Goal: Task Accomplishment & Management: Manage account settings

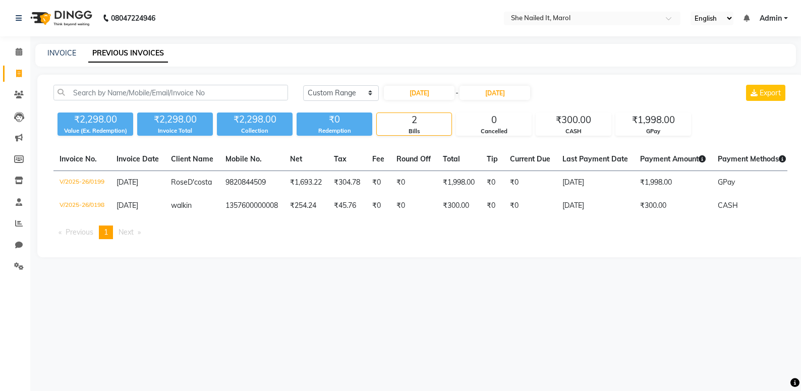
select select "range"
click at [440, 96] on input "[DATE]" at bounding box center [419, 93] width 71 height 14
select select "8"
select select "2025"
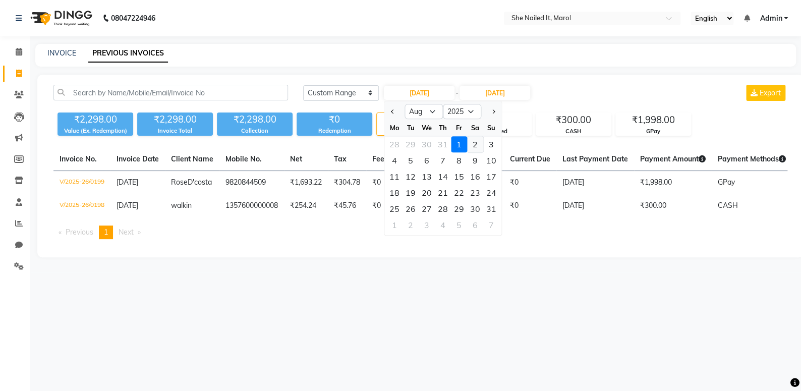
click at [472, 148] on div "2" at bounding box center [475, 144] width 16 height 16
type input "[DATE]"
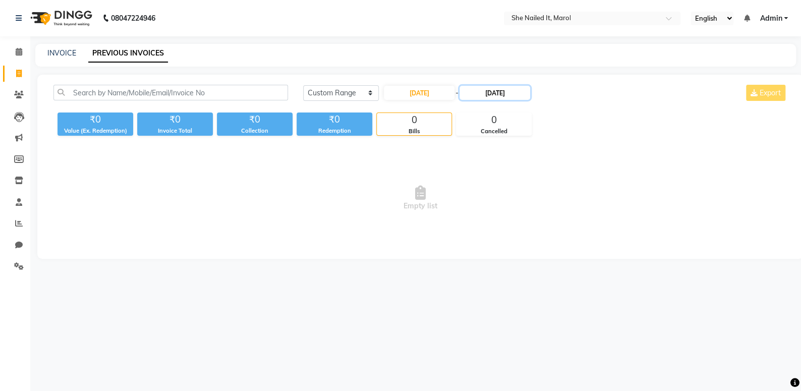
click at [494, 99] on input "[DATE]" at bounding box center [495, 93] width 71 height 14
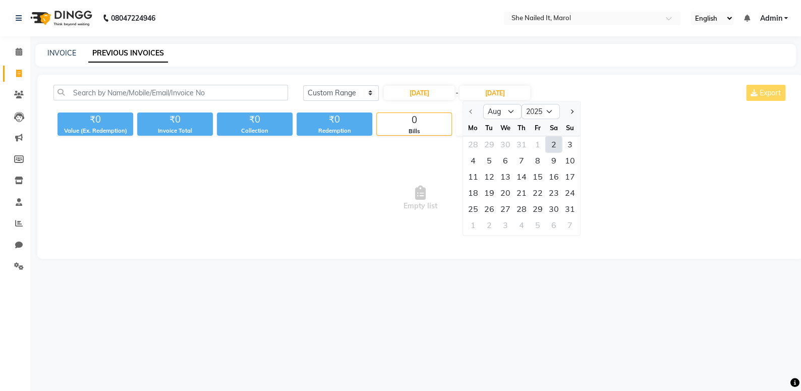
click at [553, 144] on div "2" at bounding box center [554, 144] width 16 height 16
type input "[DATE]"
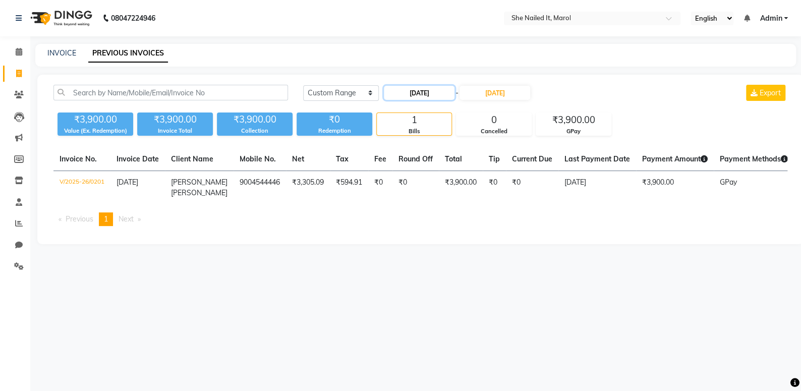
click at [439, 95] on input "[DATE]" at bounding box center [419, 93] width 71 height 14
select select "8"
select select "2025"
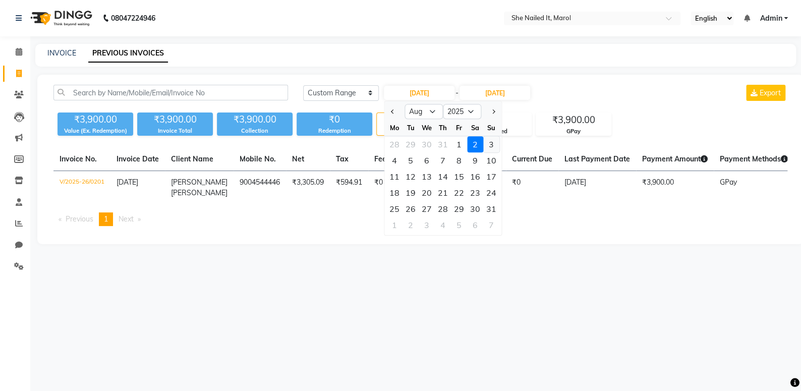
drag, startPoint x: 494, startPoint y: 148, endPoint x: 496, endPoint y: 119, distance: 29.8
click at [494, 148] on div "3" at bounding box center [491, 144] width 16 height 16
type input "[DATE]"
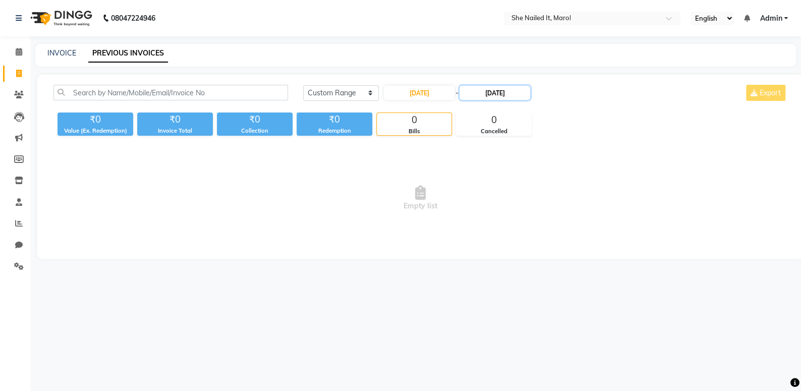
click at [502, 94] on input "[DATE]" at bounding box center [495, 93] width 71 height 14
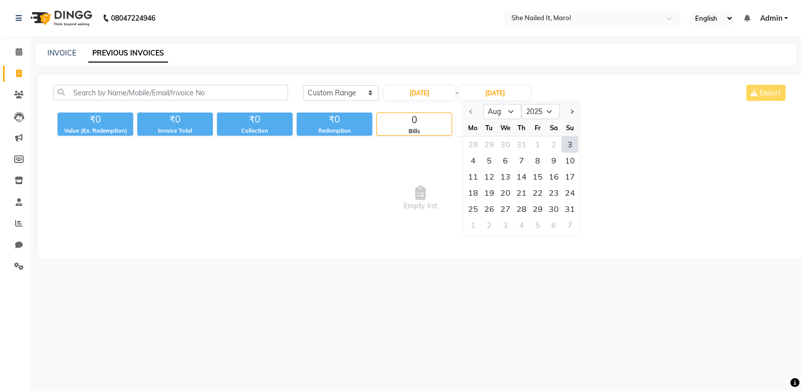
click at [565, 143] on div "3" at bounding box center [570, 144] width 16 height 16
type input "[DATE]"
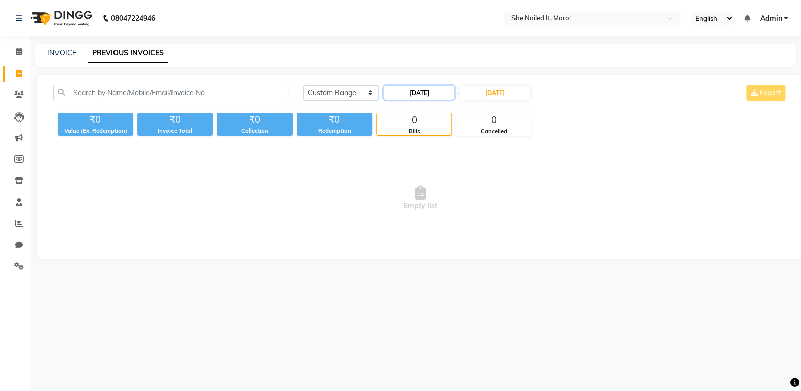
click at [438, 96] on input "[DATE]" at bounding box center [419, 93] width 71 height 14
select select "8"
select select "2025"
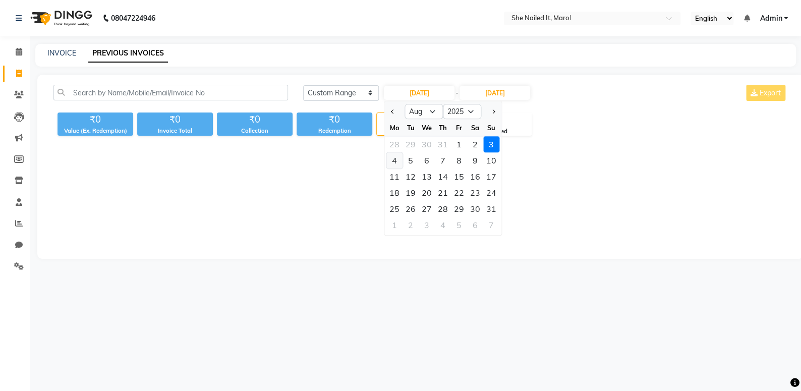
drag, startPoint x: 397, startPoint y: 159, endPoint x: 498, endPoint y: 99, distance: 117.7
click at [397, 159] on div "4" at bounding box center [394, 160] width 16 height 16
type input "[DATE]"
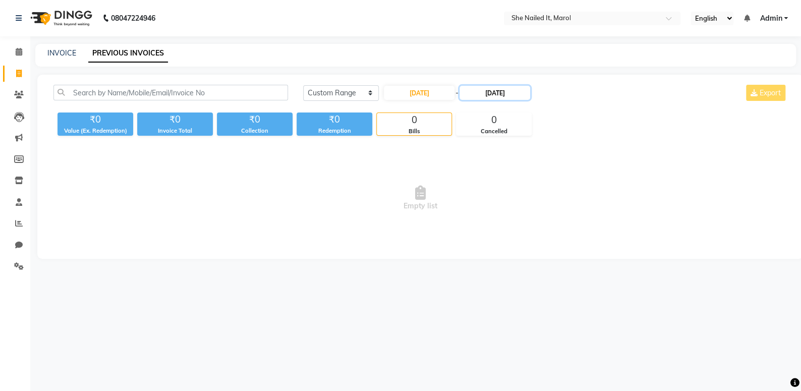
click at [513, 90] on input "[DATE]" at bounding box center [495, 93] width 71 height 14
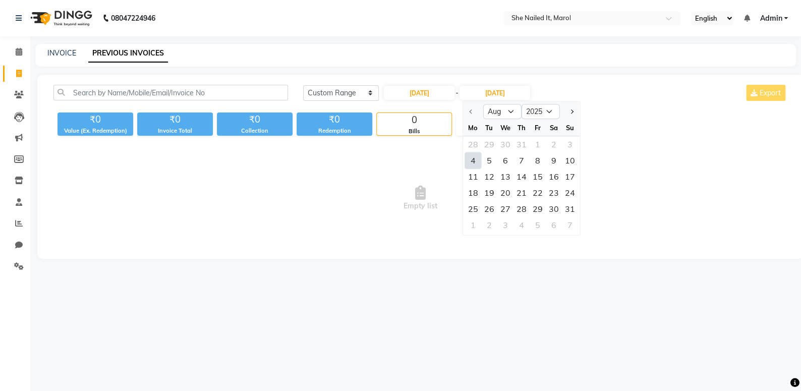
click at [471, 163] on div "4" at bounding box center [473, 160] width 16 height 16
type input "[DATE]"
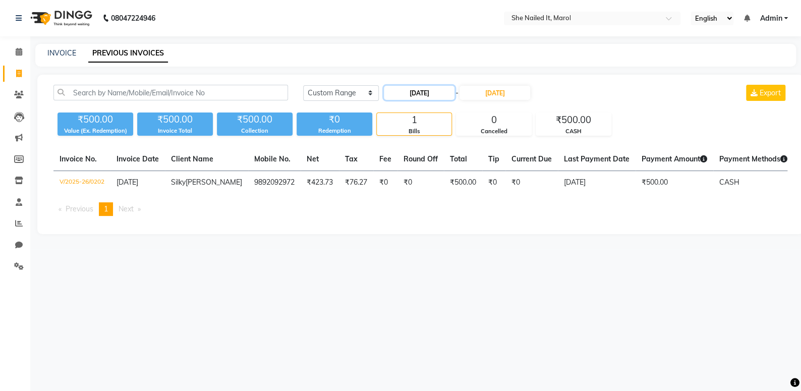
click at [447, 93] on input "[DATE]" at bounding box center [419, 93] width 71 height 14
select select "8"
select select "2025"
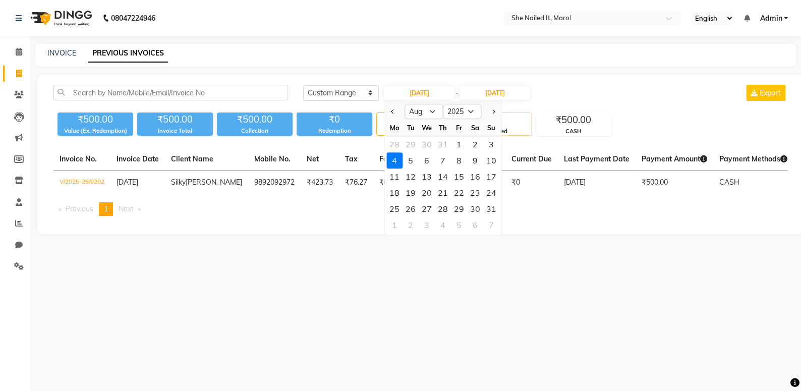
drag, startPoint x: 413, startPoint y: 161, endPoint x: 487, endPoint y: 117, distance: 86.9
click at [415, 159] on div "5" at bounding box center [411, 160] width 16 height 16
type input "[DATE]"
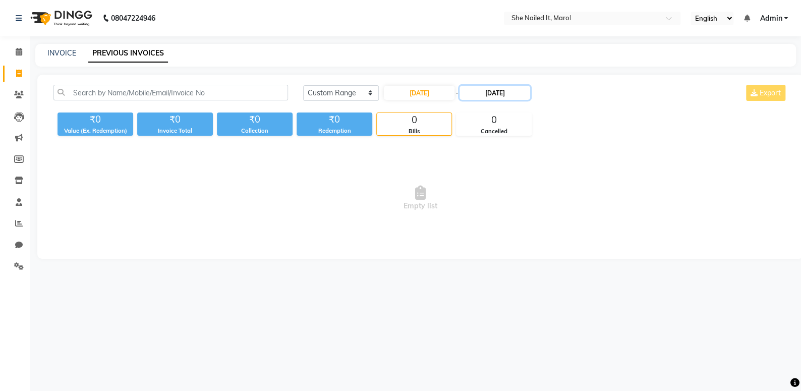
click at [501, 99] on input "[DATE]" at bounding box center [495, 93] width 71 height 14
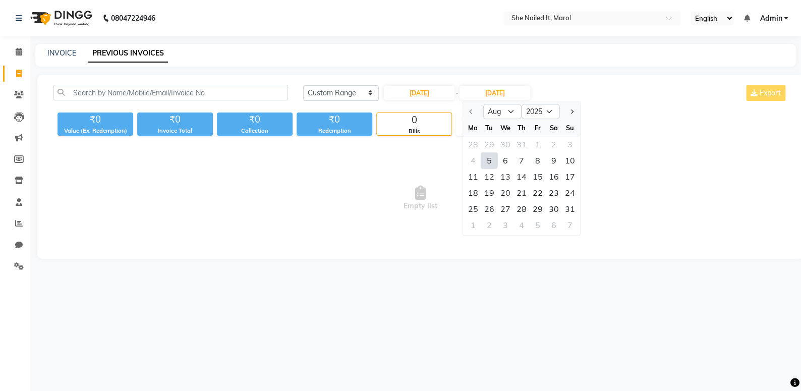
click at [494, 159] on div "5" at bounding box center [489, 160] width 16 height 16
type input "[DATE]"
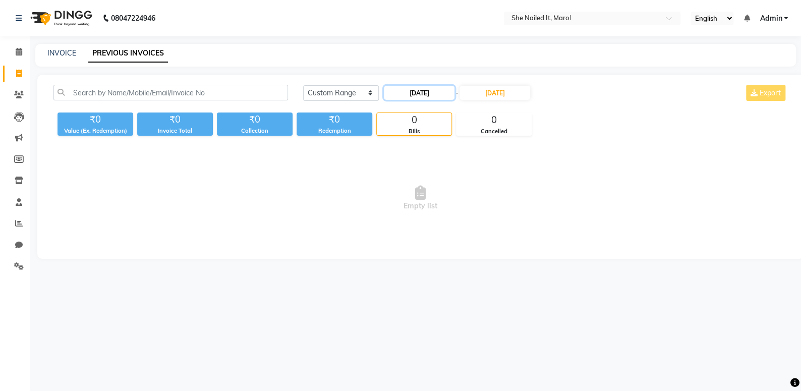
click at [449, 94] on input "[DATE]" at bounding box center [419, 93] width 71 height 14
select select "8"
select select "2025"
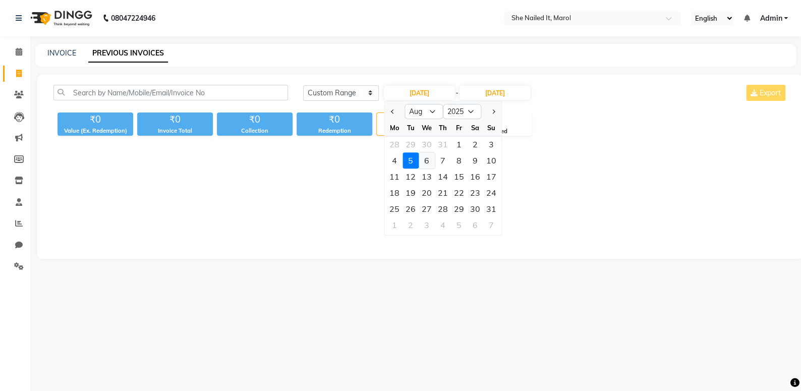
click at [427, 159] on div "6" at bounding box center [427, 160] width 16 height 16
type input "[DATE]"
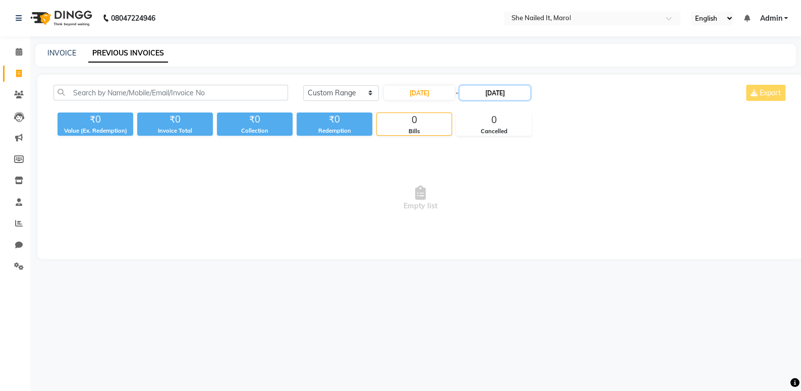
click at [512, 86] on input "[DATE]" at bounding box center [495, 93] width 71 height 14
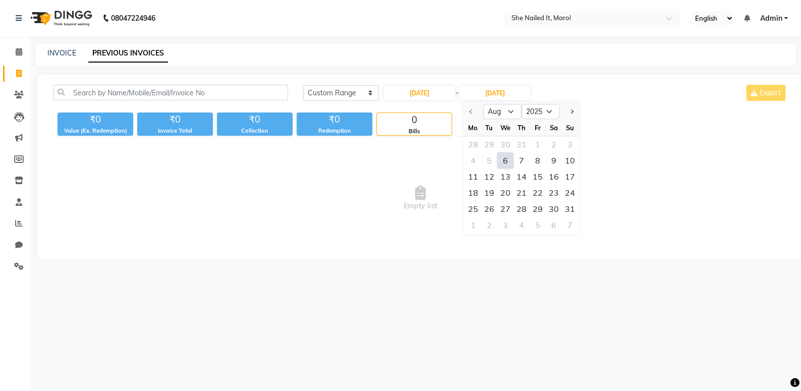
click at [506, 157] on div "6" at bounding box center [506, 160] width 16 height 16
type input "[DATE]"
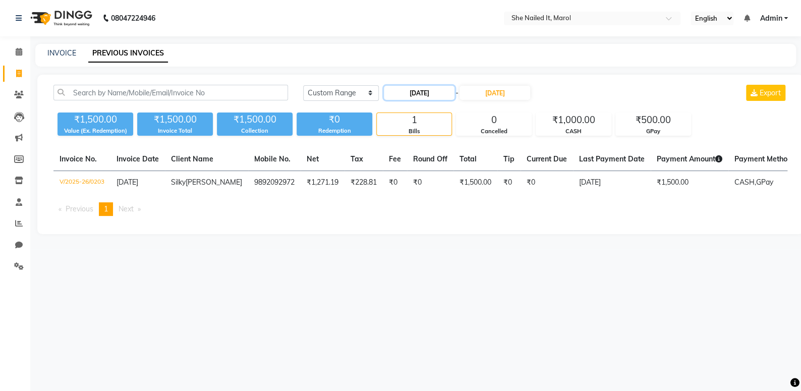
click at [426, 87] on input "[DATE]" at bounding box center [419, 93] width 71 height 14
select select "8"
select select "2025"
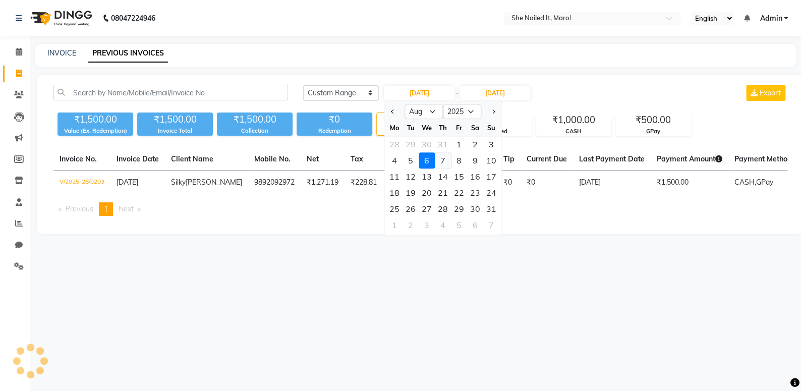
click at [445, 159] on div "7" at bounding box center [443, 160] width 16 height 16
type input "07-08-2025"
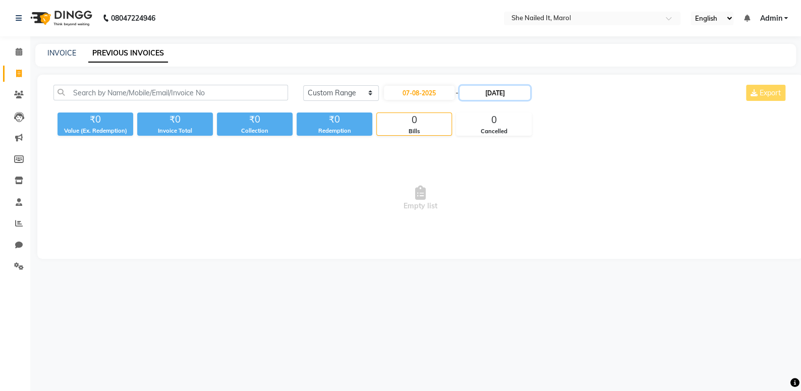
click at [521, 99] on input "[DATE]" at bounding box center [495, 93] width 71 height 14
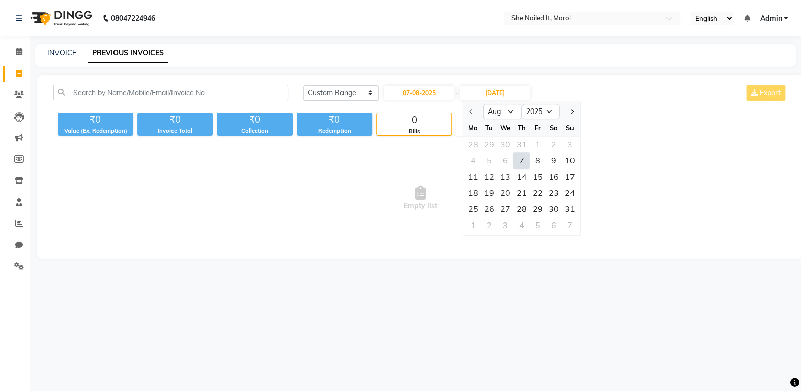
click at [521, 161] on div "7" at bounding box center [522, 160] width 16 height 16
type input "07-08-2025"
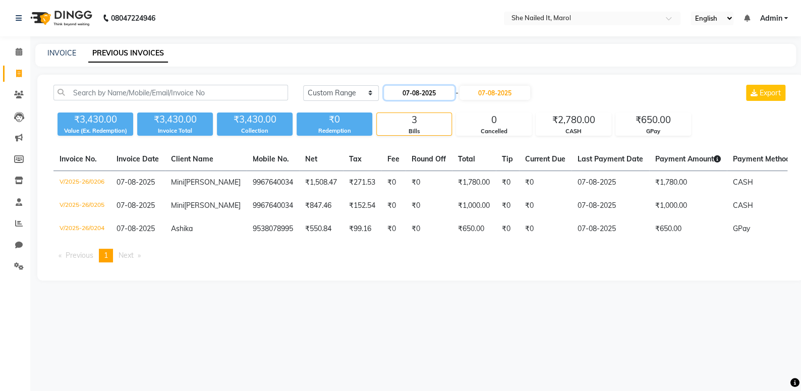
click at [447, 97] on input "07-08-2025" at bounding box center [419, 93] width 71 height 14
select select "8"
select select "2025"
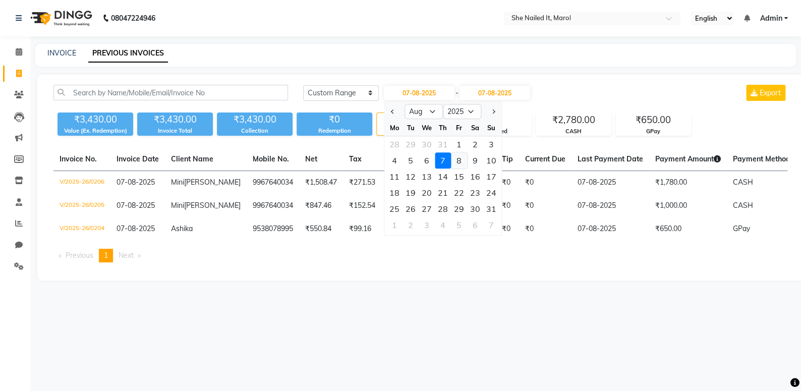
click at [459, 165] on div "8" at bounding box center [459, 160] width 16 height 16
type input "08-08-2025"
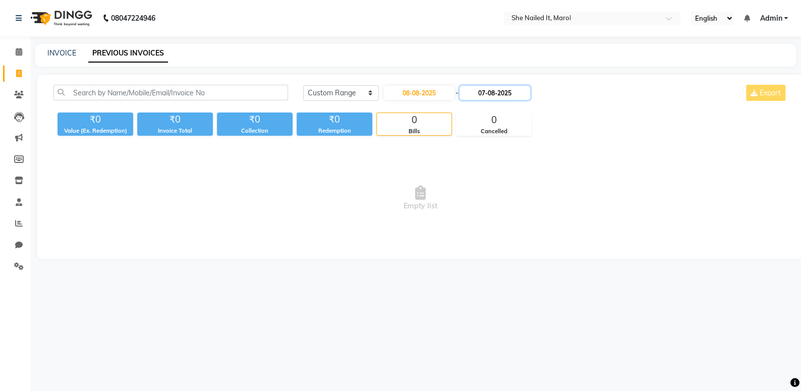
click at [490, 91] on input "07-08-2025" at bounding box center [495, 93] width 71 height 14
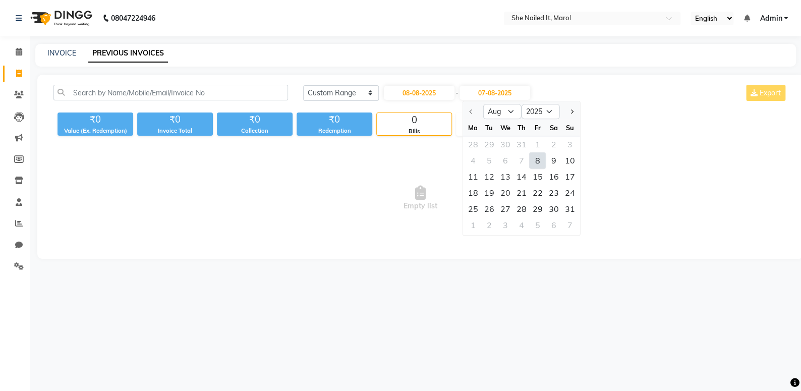
click at [533, 161] on div "8" at bounding box center [538, 160] width 16 height 16
type input "08-08-2025"
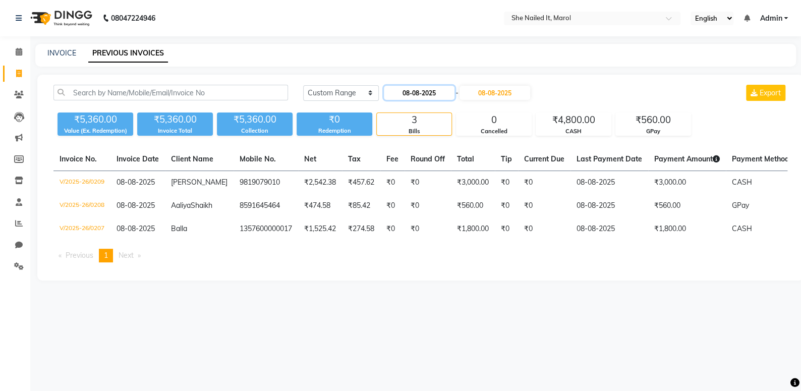
click at [440, 93] on input "08-08-2025" at bounding box center [419, 93] width 71 height 14
select select "8"
select select "2025"
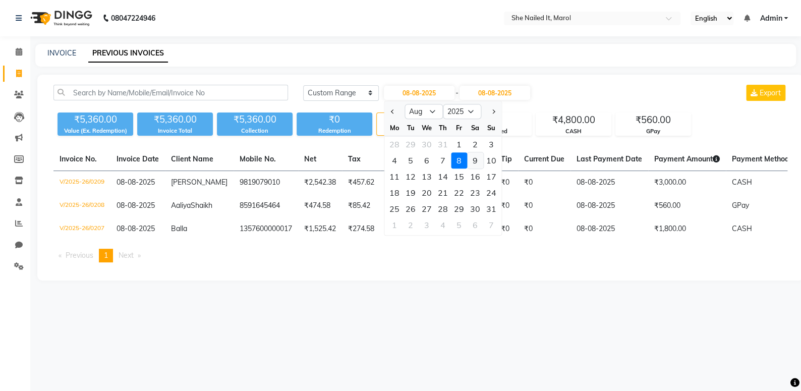
click at [479, 159] on div "9" at bounding box center [475, 160] width 16 height 16
type input "09-08-2025"
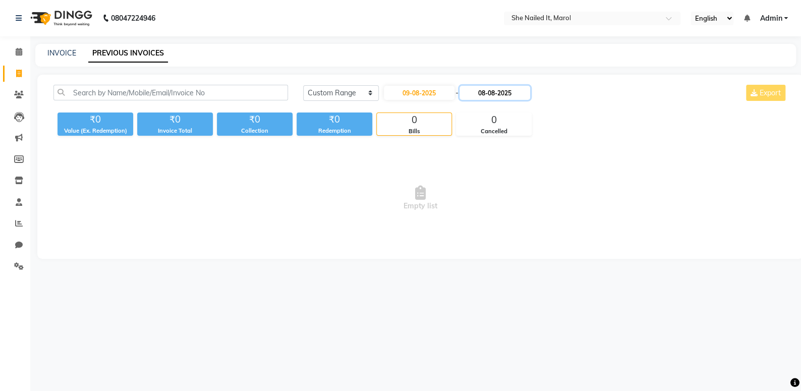
click at [492, 96] on input "08-08-2025" at bounding box center [495, 93] width 71 height 14
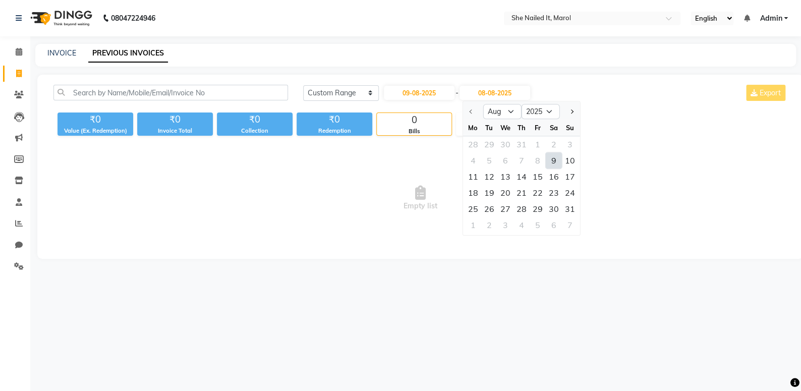
click at [553, 162] on div "9" at bounding box center [554, 160] width 16 height 16
type input "09-08-2025"
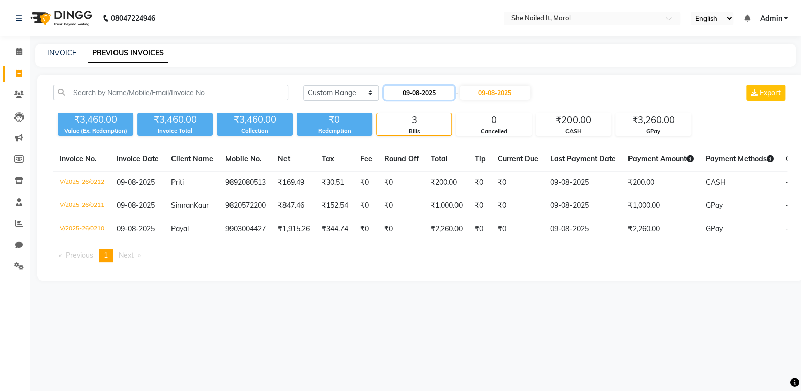
click at [431, 94] on input "09-08-2025" at bounding box center [419, 93] width 71 height 14
select select "8"
select select "2025"
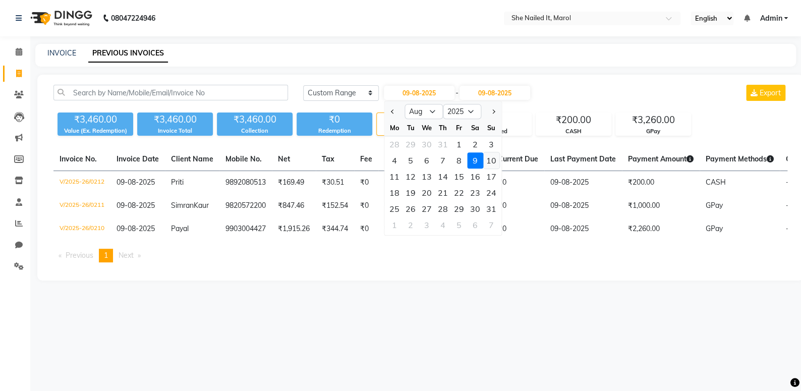
click at [489, 160] on div "10" at bounding box center [491, 160] width 16 height 16
type input "[DATE]"
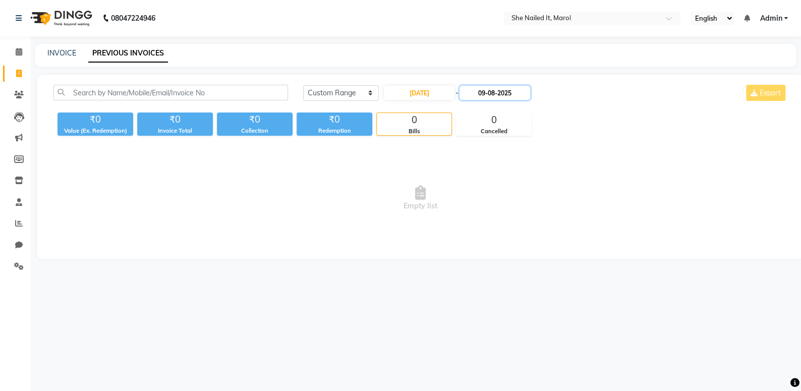
click at [504, 90] on input "09-08-2025" at bounding box center [495, 93] width 71 height 14
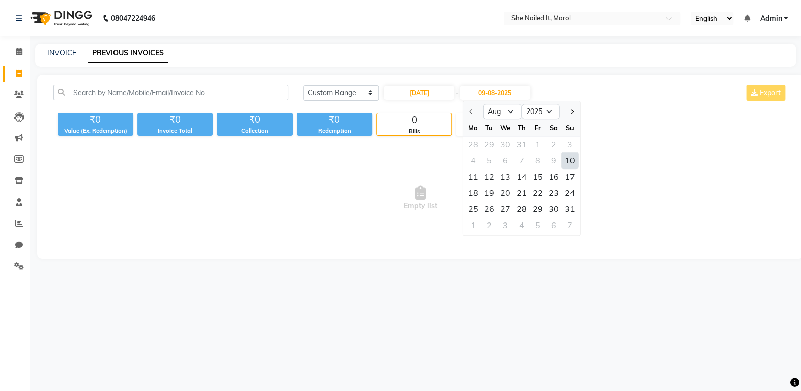
click at [566, 158] on div "10" at bounding box center [570, 160] width 16 height 16
type input "[DATE]"
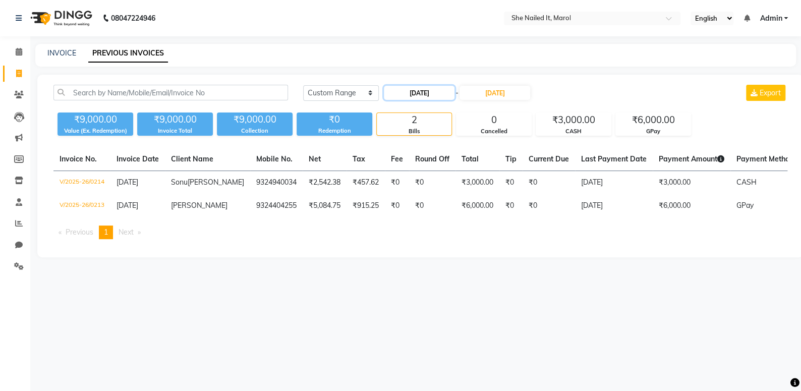
click at [423, 92] on input "[DATE]" at bounding box center [419, 93] width 71 height 14
select select "8"
select select "2025"
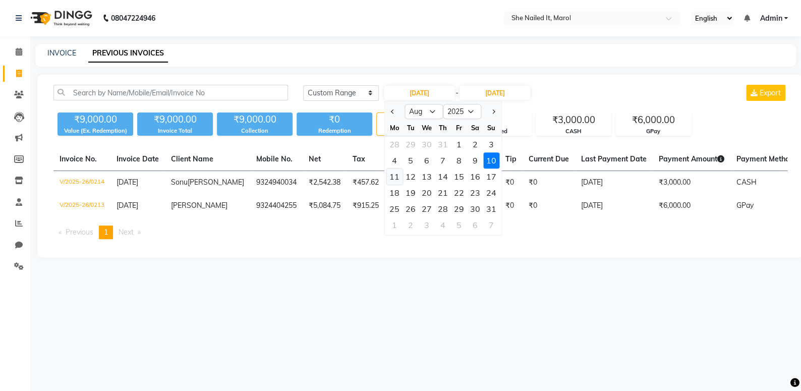
click at [392, 176] on div "11" at bounding box center [394, 177] width 16 height 16
type input "[DATE]"
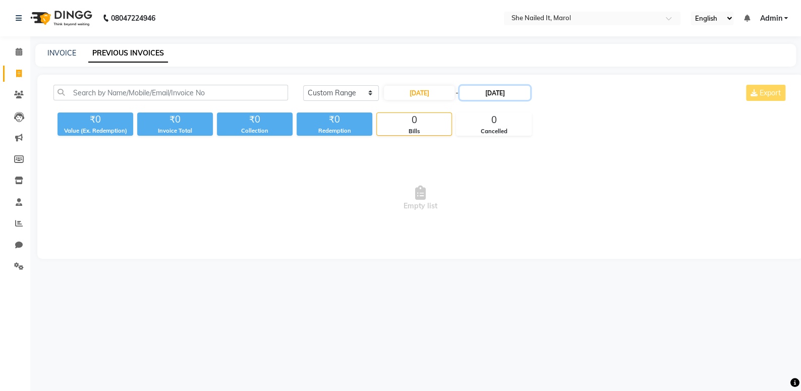
click at [482, 97] on input "[DATE]" at bounding box center [495, 93] width 71 height 14
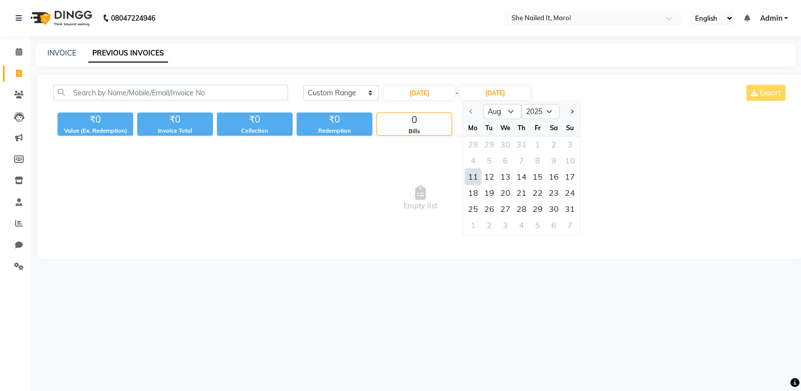
click at [473, 175] on div "11" at bounding box center [473, 177] width 16 height 16
type input "[DATE]"
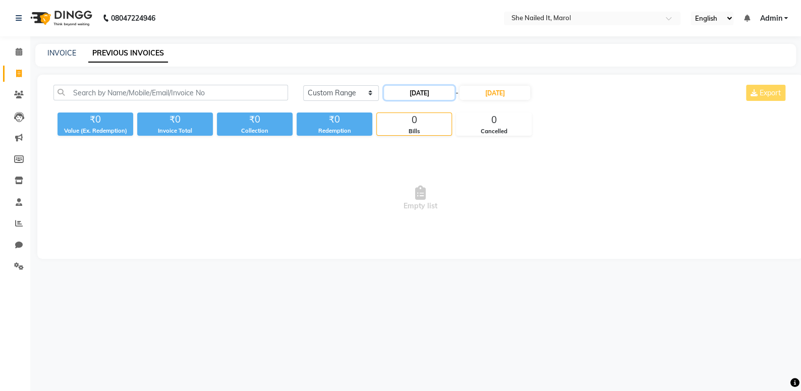
click at [439, 99] on input "[DATE]" at bounding box center [419, 93] width 71 height 14
select select "8"
select select "2025"
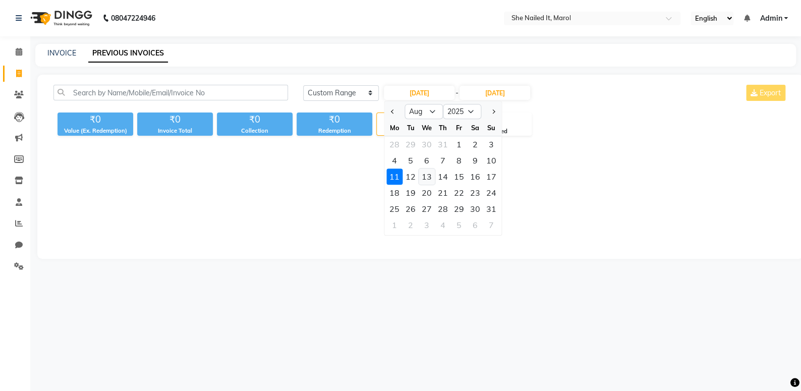
click at [431, 177] on div "13" at bounding box center [427, 177] width 16 height 16
type input "13-08-2025"
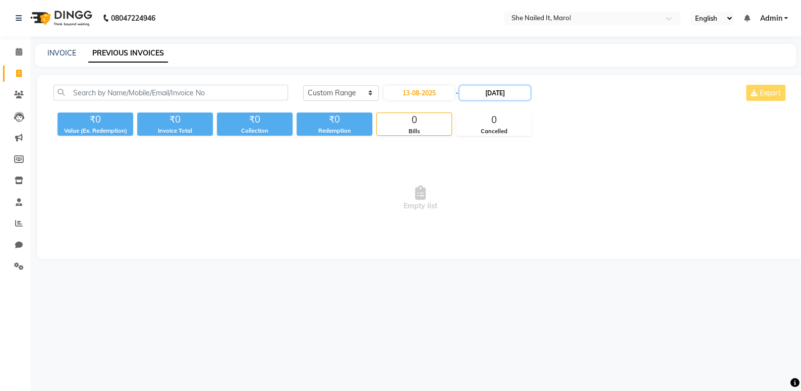
click at [490, 97] on input "[DATE]" at bounding box center [495, 93] width 71 height 14
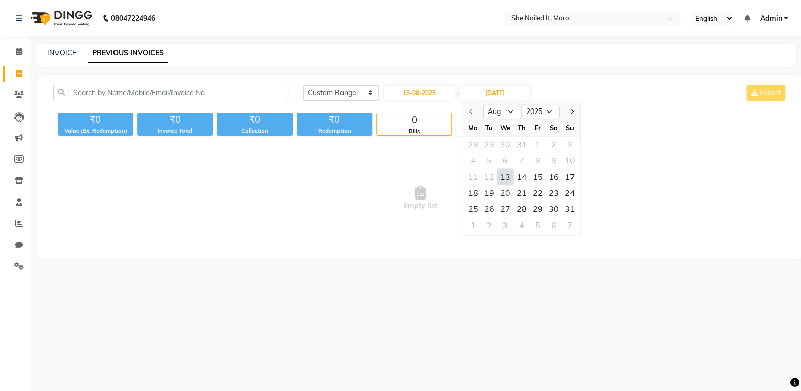
click at [503, 181] on div "13" at bounding box center [506, 177] width 16 height 16
type input "13-08-2025"
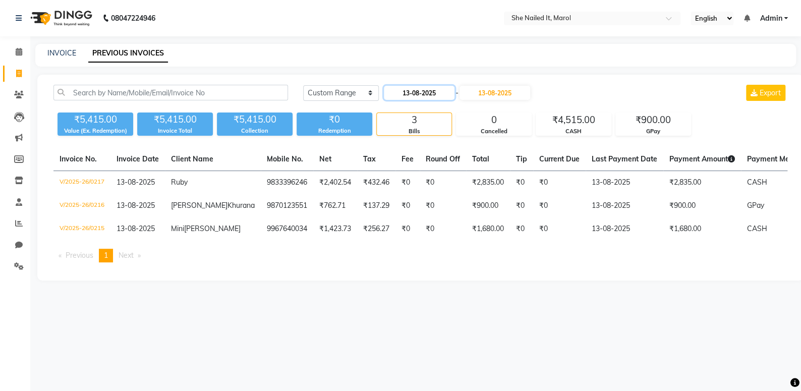
click at [430, 92] on input "13-08-2025" at bounding box center [419, 93] width 71 height 14
select select "8"
select select "2025"
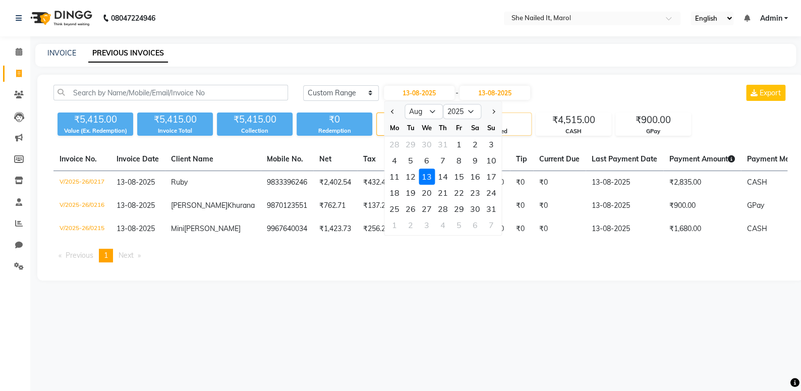
drag, startPoint x: 441, startPoint y: 181, endPoint x: 488, endPoint y: 114, distance: 81.6
click at [444, 180] on div "14" at bounding box center [443, 177] width 16 height 16
type input "14-08-2025"
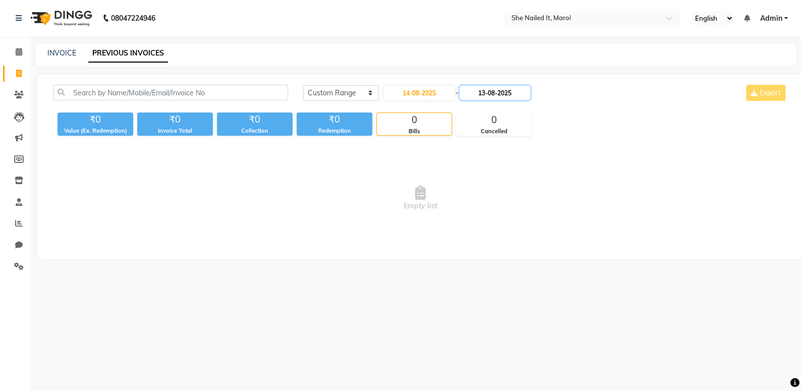
click at [496, 99] on input "13-08-2025" at bounding box center [495, 93] width 71 height 14
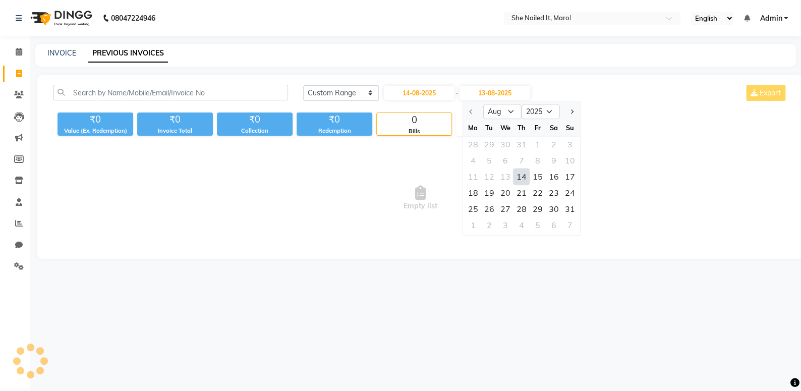
click at [518, 178] on div "14" at bounding box center [522, 177] width 16 height 16
type input "14-08-2025"
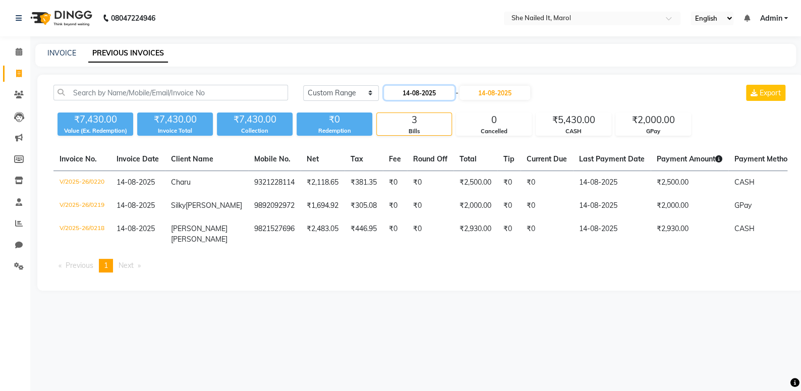
click at [447, 96] on input "14-08-2025" at bounding box center [419, 93] width 71 height 14
select select "8"
select select "2025"
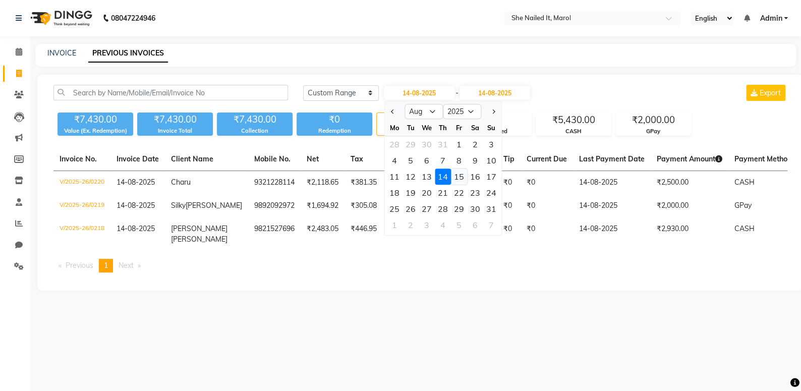
click at [461, 180] on div "15" at bounding box center [459, 177] width 16 height 16
type input "[DATE]"
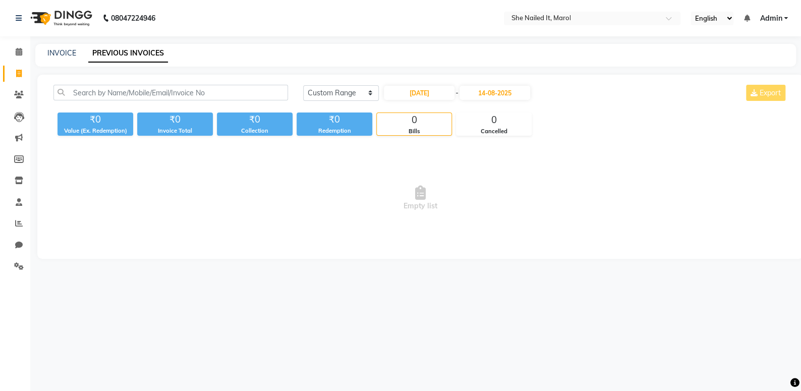
click at [490, 102] on div "[DATE] [DATE] Custom Range [DATE] - [DATE] Export" at bounding box center [546, 97] width 500 height 24
click at [496, 96] on input "14-08-2025" at bounding box center [495, 93] width 71 height 14
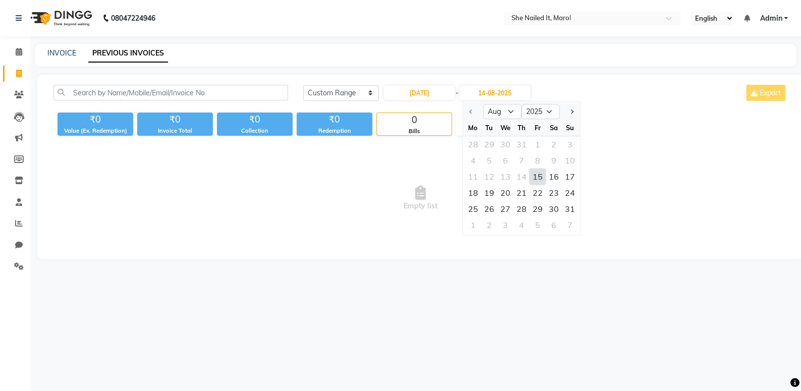
click at [538, 174] on div "15" at bounding box center [538, 177] width 16 height 16
type input "[DATE]"
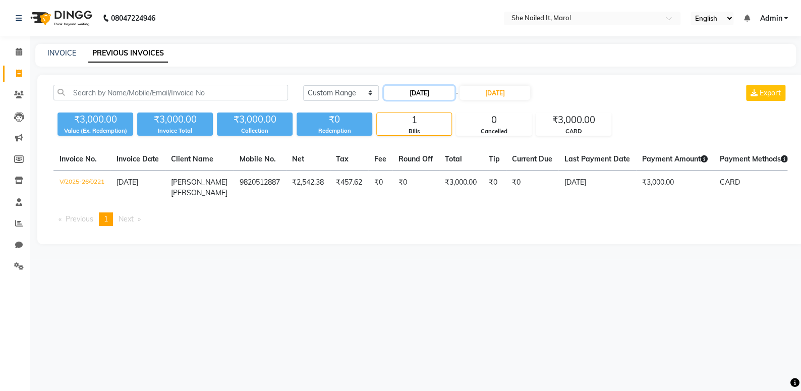
click at [438, 90] on input "[DATE]" at bounding box center [419, 93] width 71 height 14
select select "8"
select select "2025"
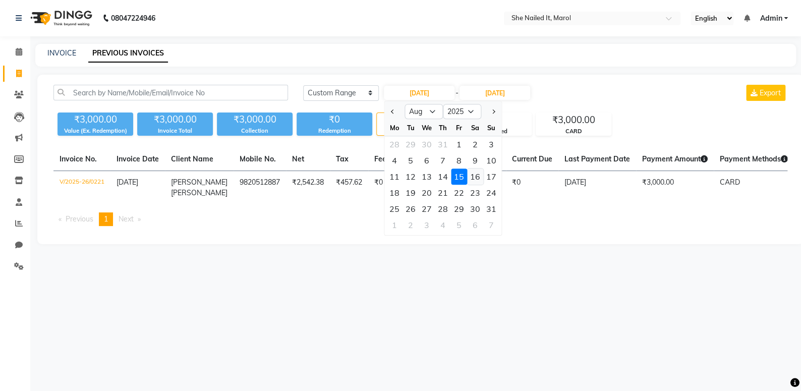
click at [475, 177] on div "16" at bounding box center [475, 177] width 16 height 16
type input "16-08-2025"
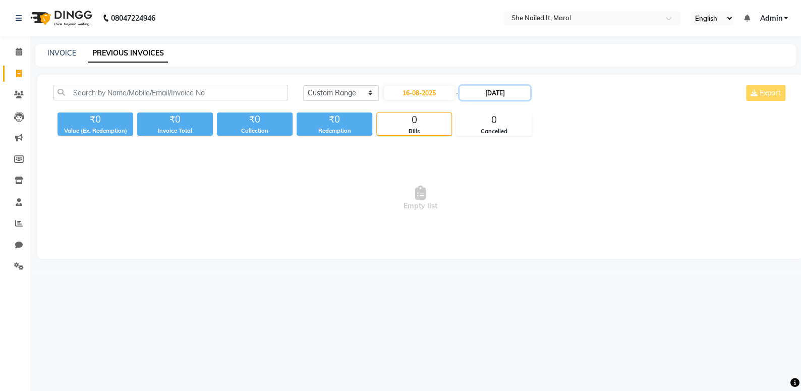
click at [495, 95] on input "[DATE]" at bounding box center [495, 93] width 71 height 14
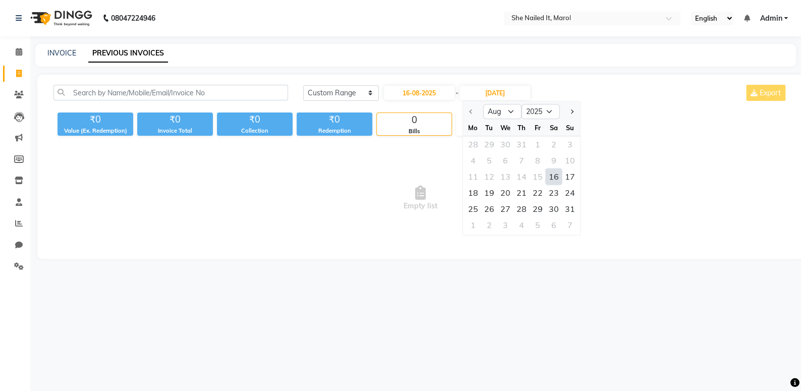
click at [553, 176] on div "16" at bounding box center [554, 177] width 16 height 16
type input "16-08-2025"
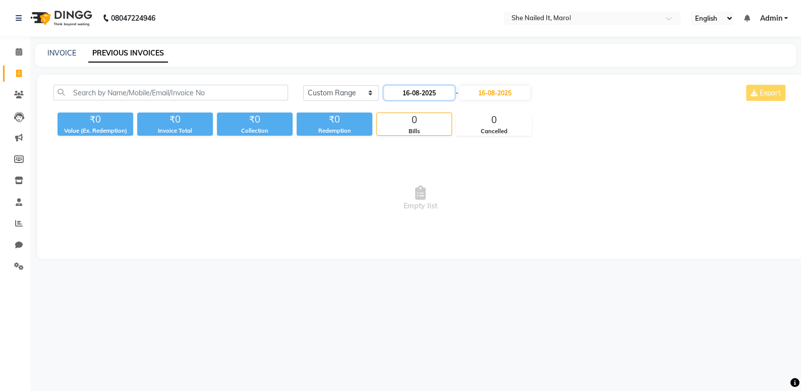
click at [434, 97] on input "16-08-2025" at bounding box center [419, 93] width 71 height 14
select select "8"
select select "2025"
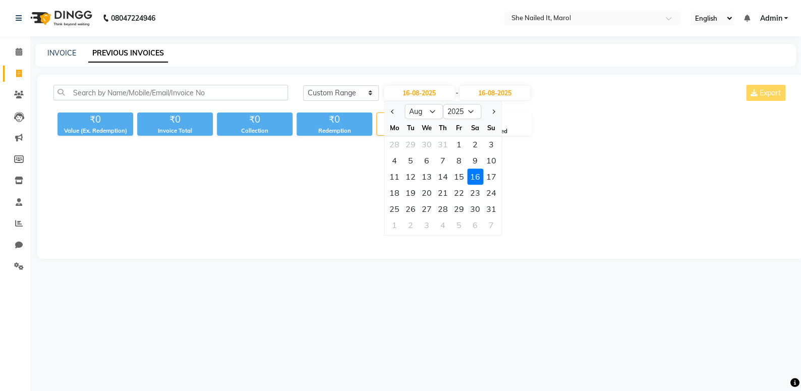
click at [490, 174] on div "17" at bounding box center [491, 177] width 16 height 16
type input "[DATE]"
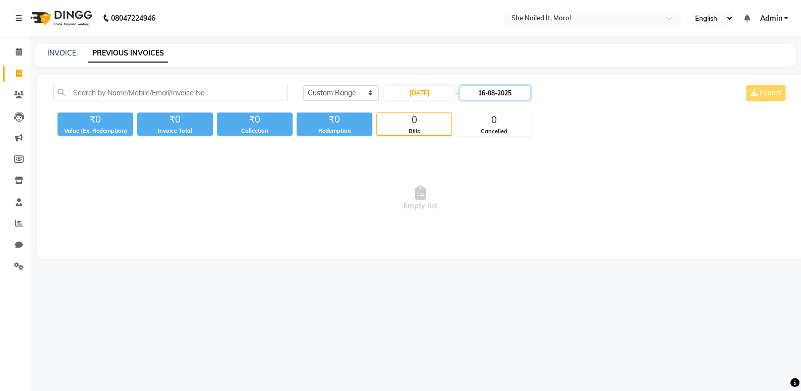
click at [507, 96] on input "16-08-2025" at bounding box center [495, 93] width 71 height 14
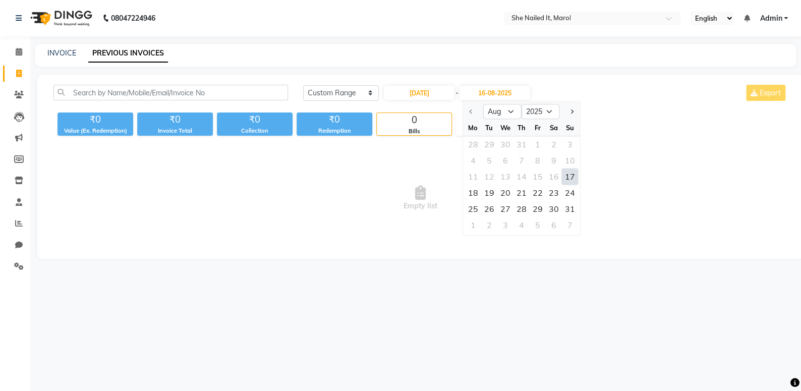
click at [571, 172] on div "17" at bounding box center [570, 177] width 16 height 16
type input "[DATE]"
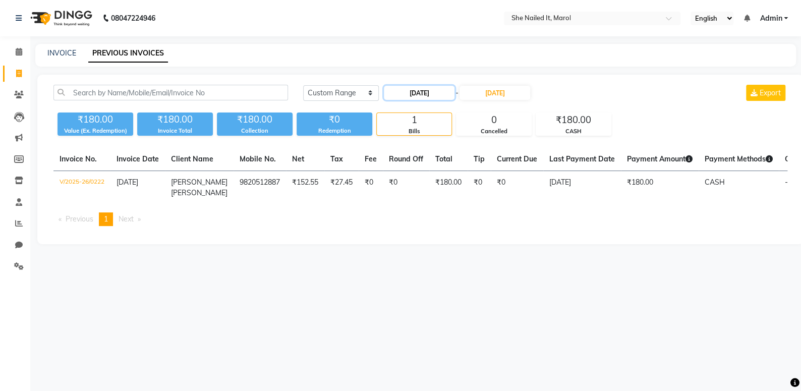
click at [451, 92] on input "[DATE]" at bounding box center [419, 93] width 71 height 14
select select "8"
select select "2025"
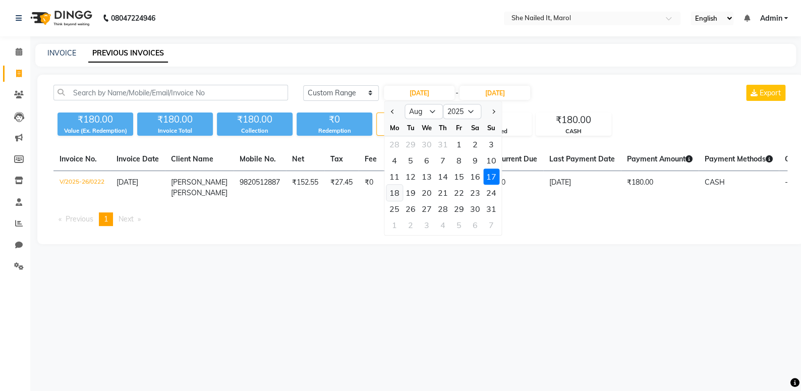
click at [395, 193] on div "18" at bounding box center [394, 193] width 16 height 16
type input "18-08-2025"
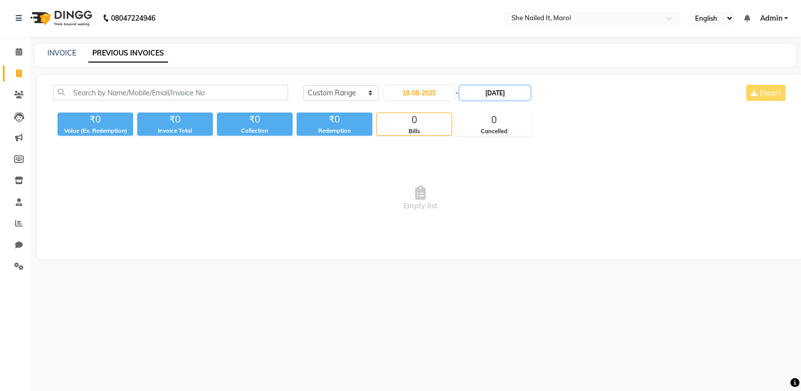
click at [506, 95] on input "[DATE]" at bounding box center [495, 93] width 71 height 14
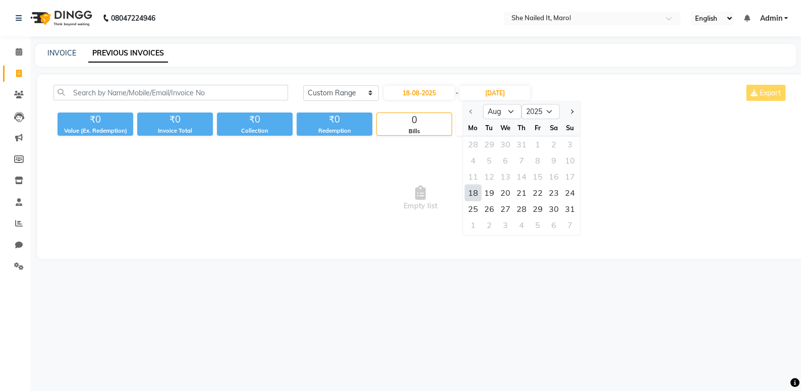
click at [471, 190] on div "18" at bounding box center [473, 193] width 16 height 16
type input "18-08-2025"
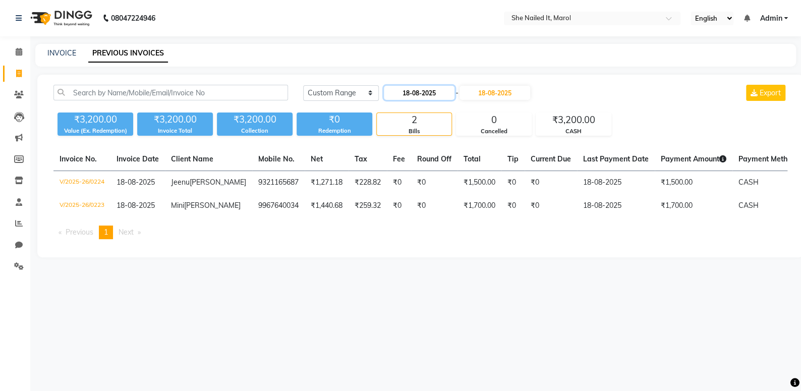
click at [422, 92] on input "18-08-2025" at bounding box center [419, 93] width 71 height 14
select select "8"
select select "2025"
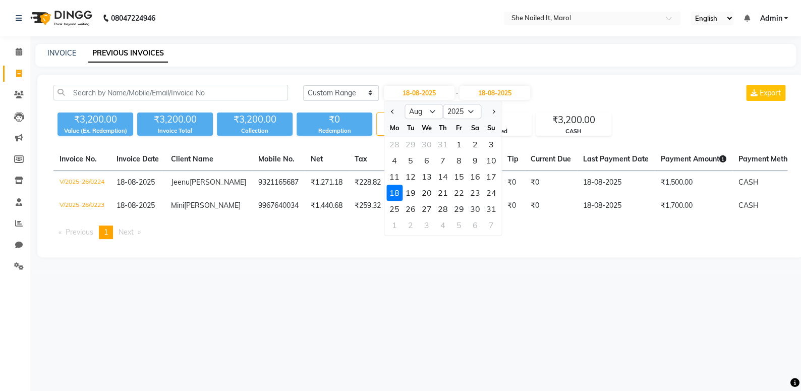
drag, startPoint x: 415, startPoint y: 194, endPoint x: 548, endPoint y: 104, distance: 161.1
click at [415, 193] on div "19" at bounding box center [411, 193] width 16 height 16
type input "[DATE]"
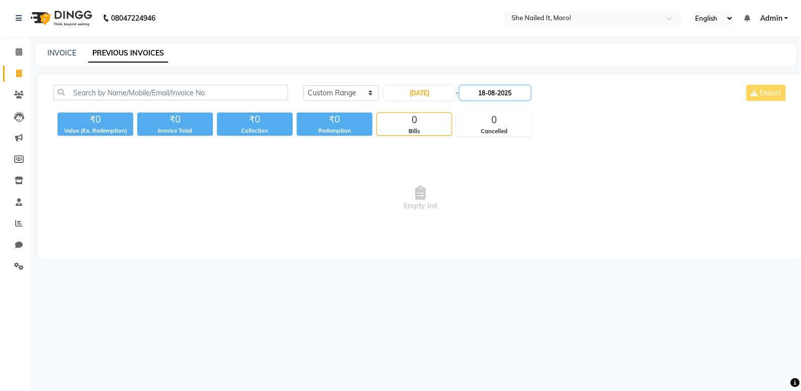
click at [490, 97] on input "18-08-2025" at bounding box center [495, 93] width 71 height 14
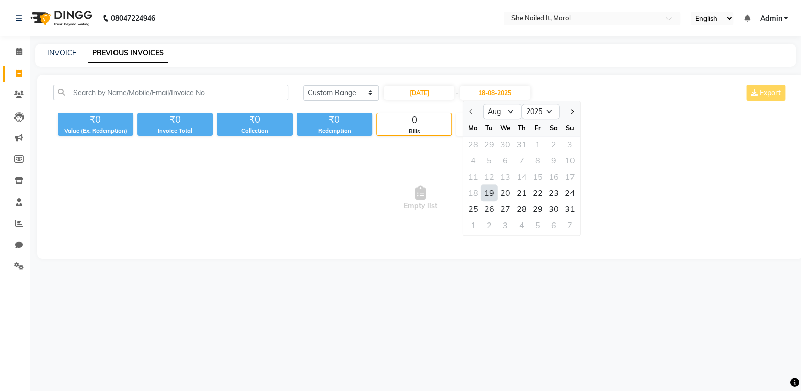
click at [491, 193] on div "19" at bounding box center [489, 193] width 16 height 16
type input "[DATE]"
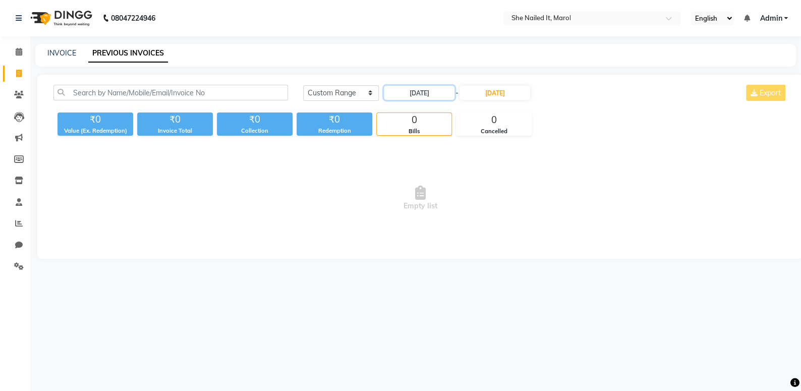
click at [435, 98] on input "[DATE]" at bounding box center [419, 93] width 71 height 14
select select "8"
select select "2025"
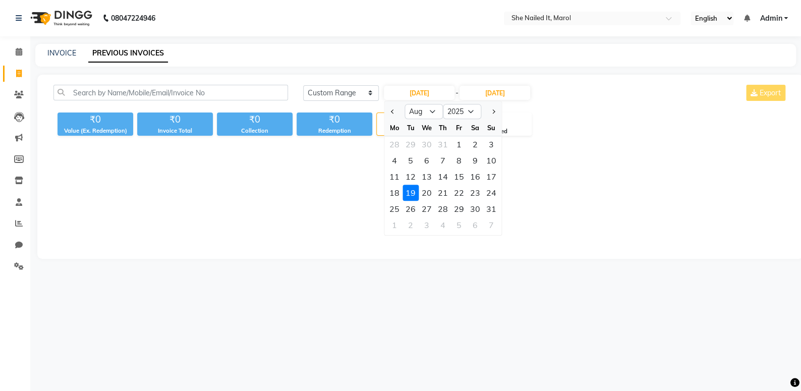
drag, startPoint x: 424, startPoint y: 194, endPoint x: 425, endPoint y: 186, distance: 7.6
click at [424, 193] on div "20" at bounding box center [427, 193] width 16 height 16
type input "20-08-2025"
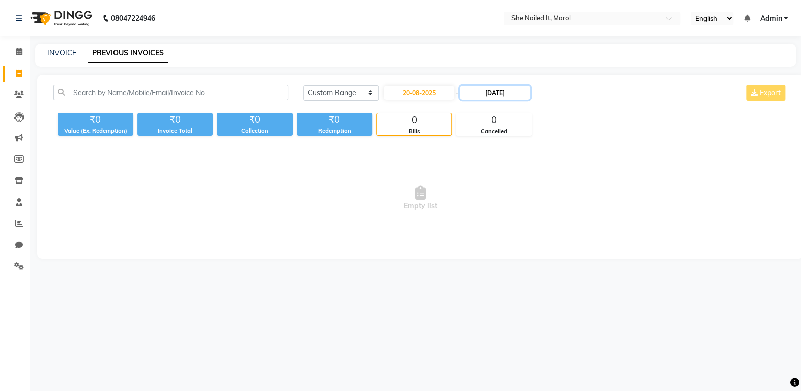
click at [494, 98] on input "[DATE]" at bounding box center [495, 93] width 71 height 14
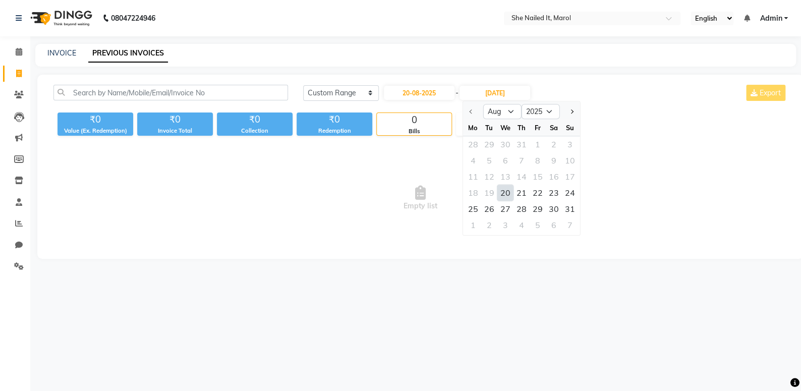
click at [504, 193] on div "20" at bounding box center [506, 193] width 16 height 16
type input "20-08-2025"
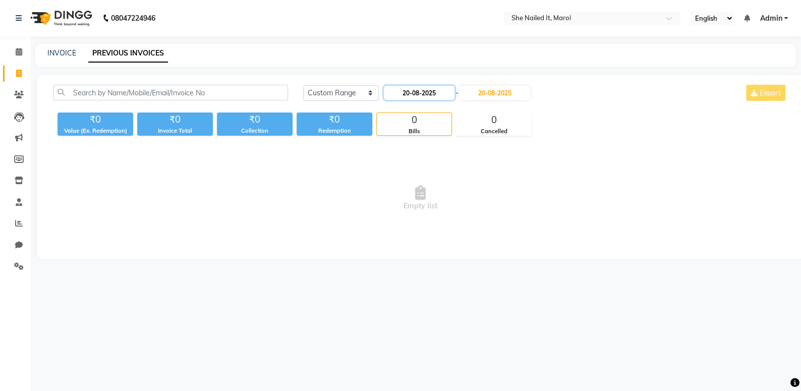
click at [441, 91] on input "20-08-2025" at bounding box center [419, 93] width 71 height 14
select select "8"
select select "2025"
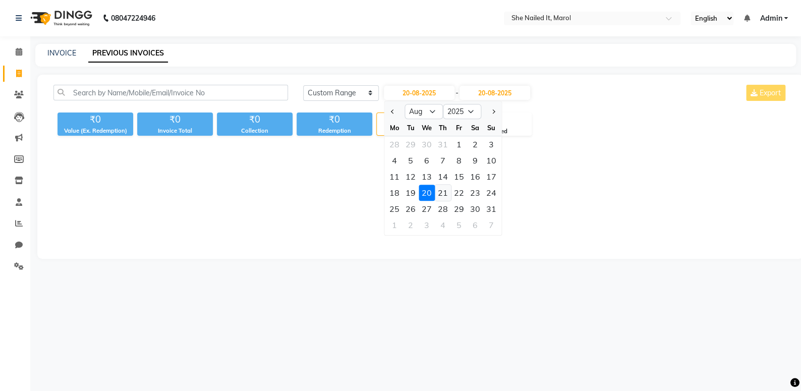
click at [440, 192] on div "21" at bounding box center [443, 193] width 16 height 16
type input "21-08-2025"
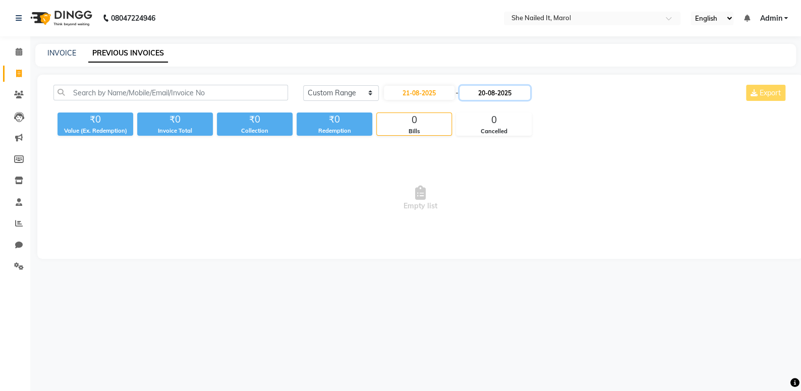
click at [490, 97] on input "20-08-2025" at bounding box center [495, 93] width 71 height 14
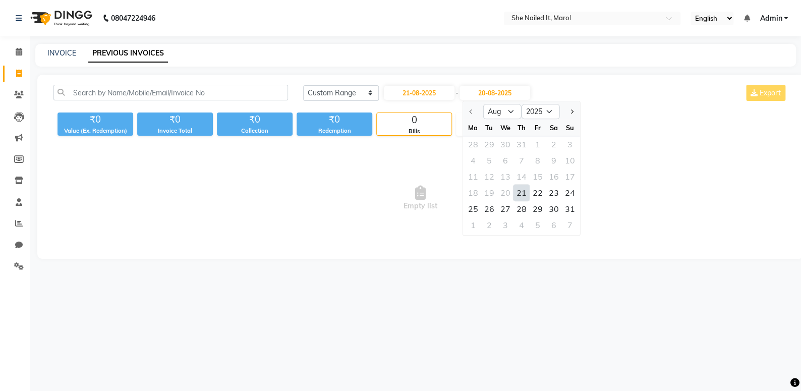
click at [522, 193] on div "21" at bounding box center [522, 193] width 16 height 16
type input "21-08-2025"
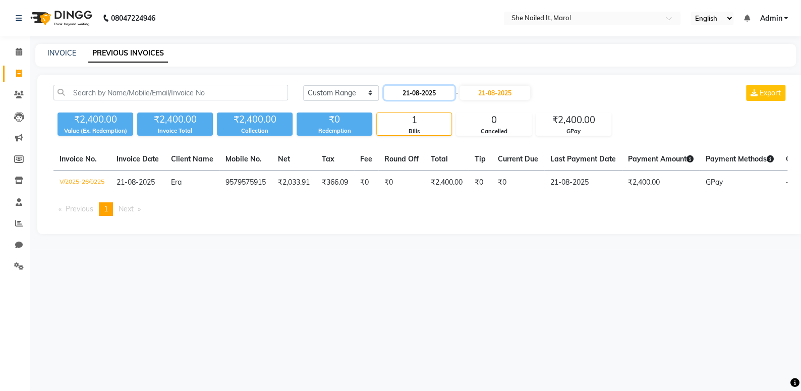
click at [409, 95] on input "21-08-2025" at bounding box center [419, 93] width 71 height 14
select select "8"
select select "2025"
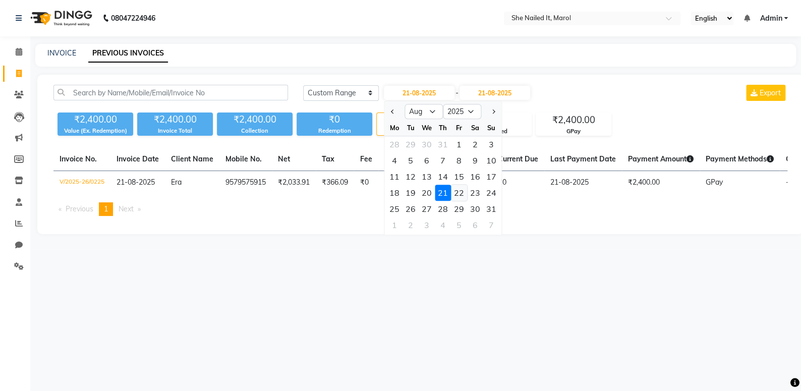
click at [463, 194] on div "22" at bounding box center [459, 193] width 16 height 16
type input "[DATE]"
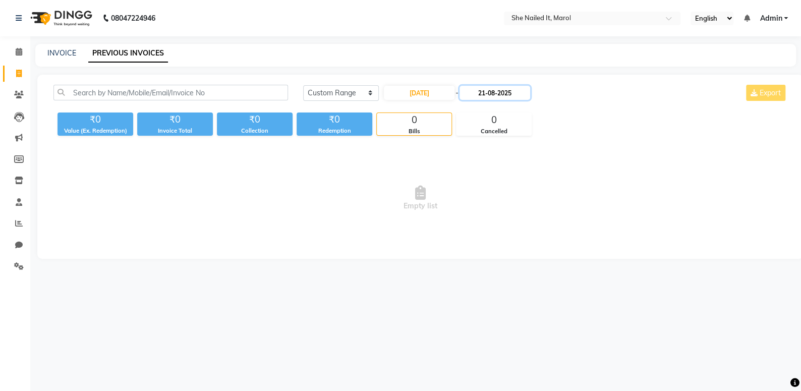
click at [504, 96] on input "21-08-2025" at bounding box center [495, 93] width 71 height 14
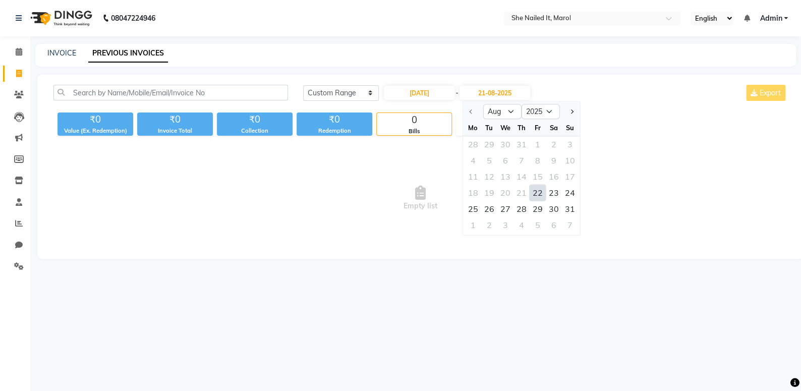
click at [542, 189] on div "22" at bounding box center [538, 193] width 16 height 16
type input "[DATE]"
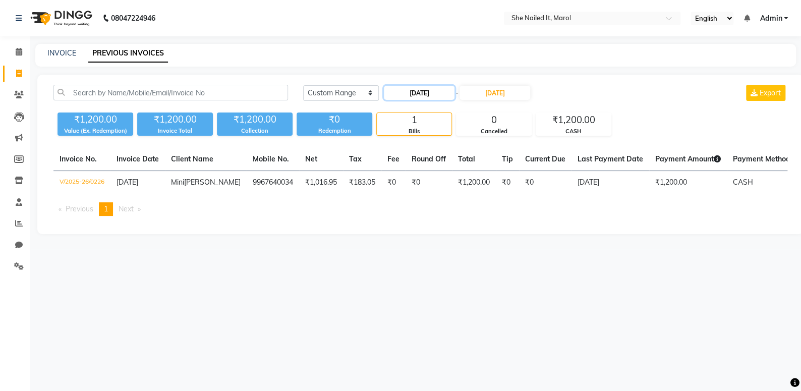
click at [429, 97] on input "[DATE]" at bounding box center [419, 93] width 71 height 14
select select "8"
select select "2025"
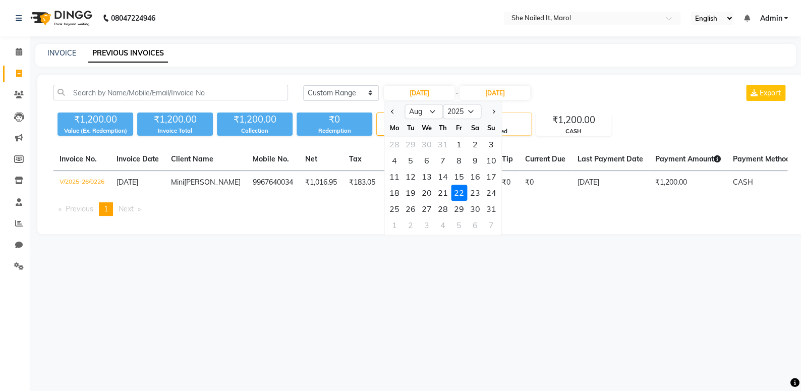
drag, startPoint x: 472, startPoint y: 189, endPoint x: 501, endPoint y: 126, distance: 69.3
click at [475, 185] on div "23" at bounding box center [475, 193] width 16 height 16
type input "23-08-2025"
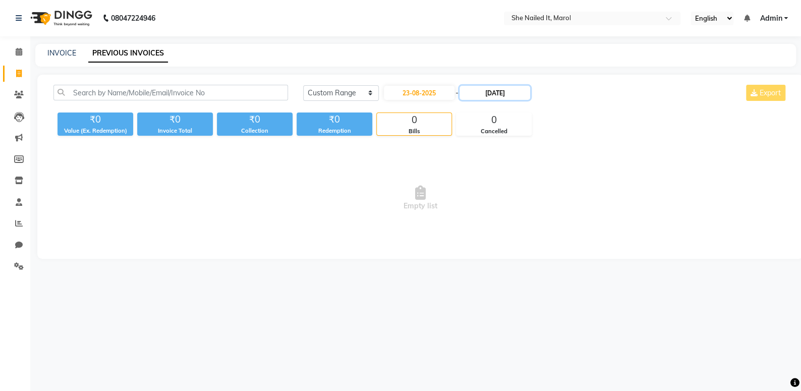
click at [502, 96] on input "[DATE]" at bounding box center [495, 93] width 71 height 14
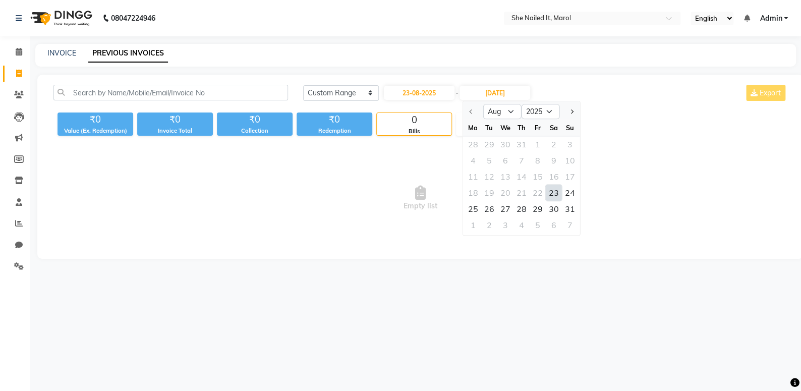
click at [557, 195] on div "23" at bounding box center [554, 193] width 16 height 16
type input "23-08-2025"
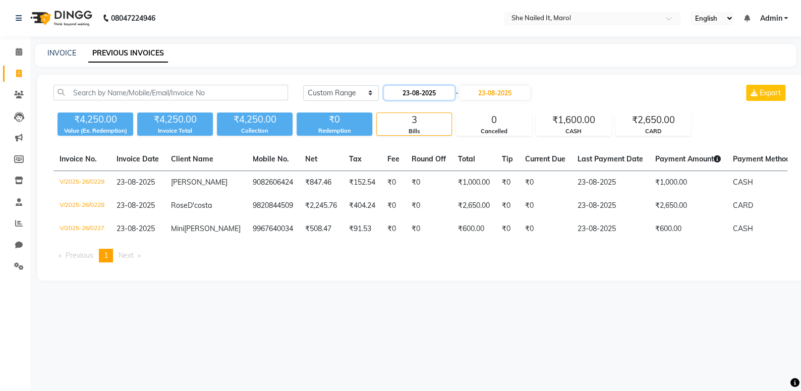
click at [450, 92] on input "23-08-2025" at bounding box center [419, 93] width 71 height 14
select select "8"
select select "2025"
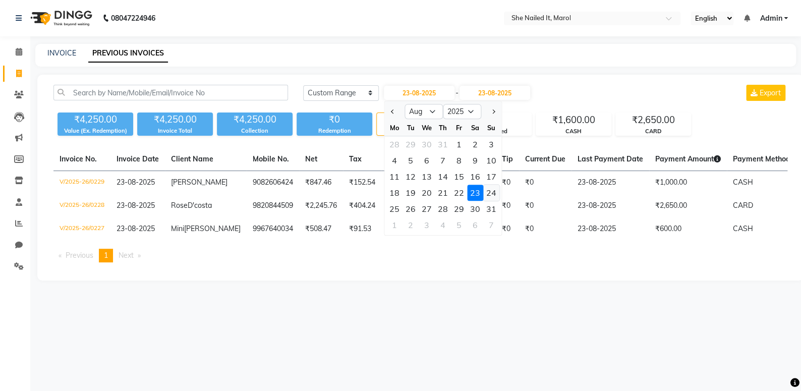
click at [485, 194] on div "24" at bounding box center [491, 193] width 16 height 16
type input "24-08-2025"
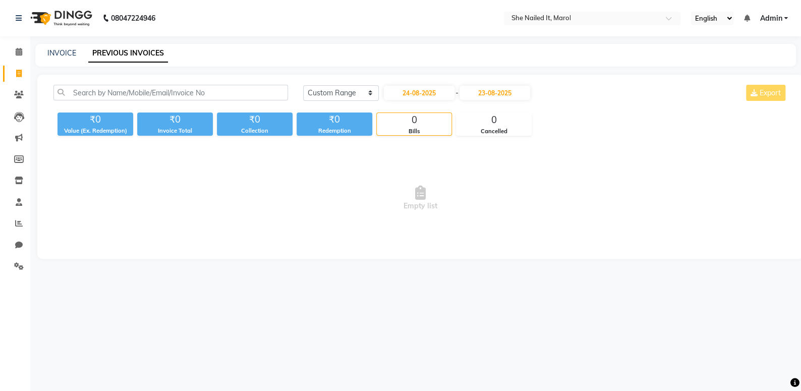
click at [486, 82] on div "[DATE] [DATE] Custom Range [DATE] - [DATE] Export ₹0 Value (Ex. Redemption) ₹0 …" at bounding box center [420, 167] width 766 height 184
click at [496, 94] on input "23-08-2025" at bounding box center [495, 93] width 71 height 14
click at [569, 190] on div "24" at bounding box center [570, 193] width 16 height 16
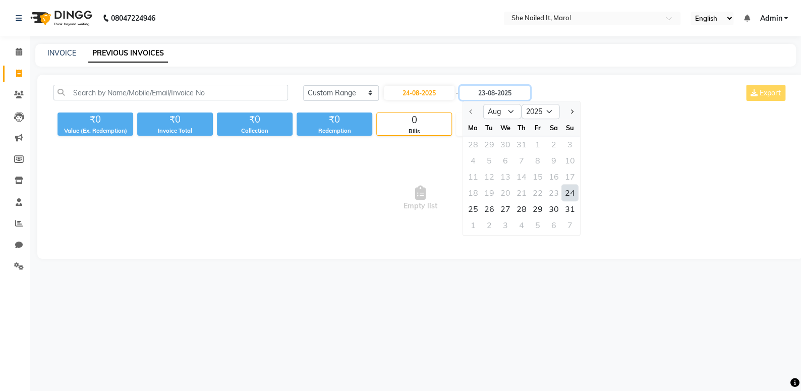
type input "24-08-2025"
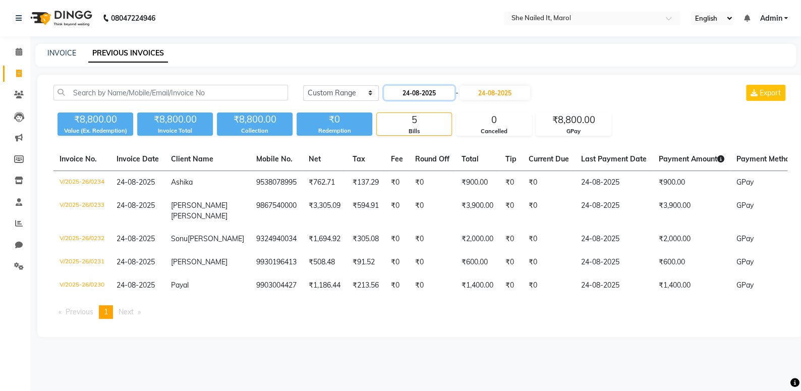
click at [436, 92] on input "24-08-2025" at bounding box center [419, 93] width 71 height 14
select select "8"
select select "2025"
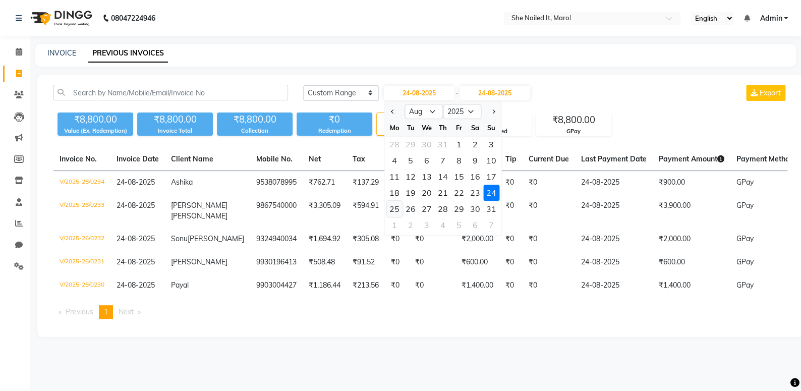
click at [397, 207] on div "25" at bounding box center [394, 209] width 16 height 16
type input "25-08-2025"
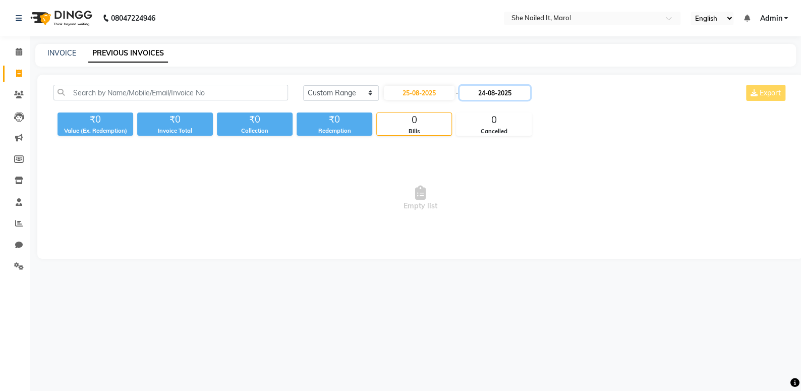
click at [494, 86] on input "24-08-2025" at bounding box center [495, 93] width 71 height 14
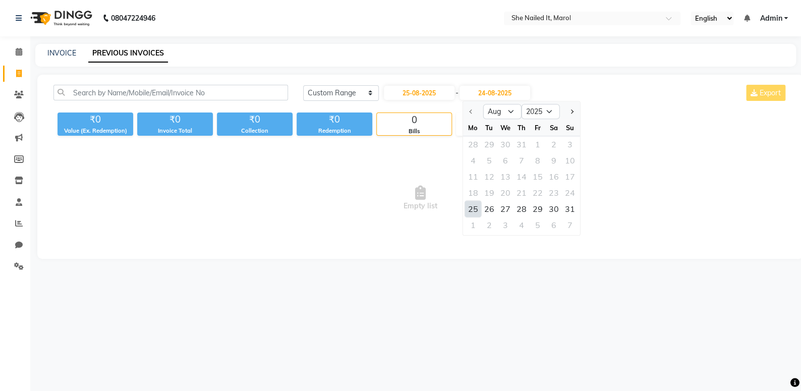
click at [473, 212] on div "25" at bounding box center [473, 209] width 16 height 16
type input "25-08-2025"
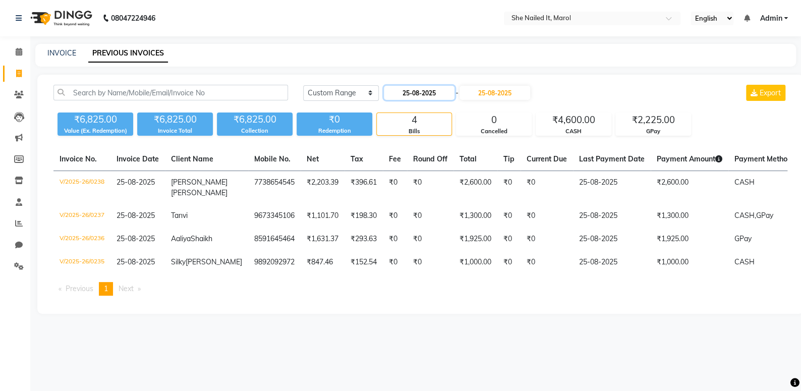
click at [454, 95] on input "25-08-2025" at bounding box center [419, 93] width 71 height 14
select select "8"
select select "2025"
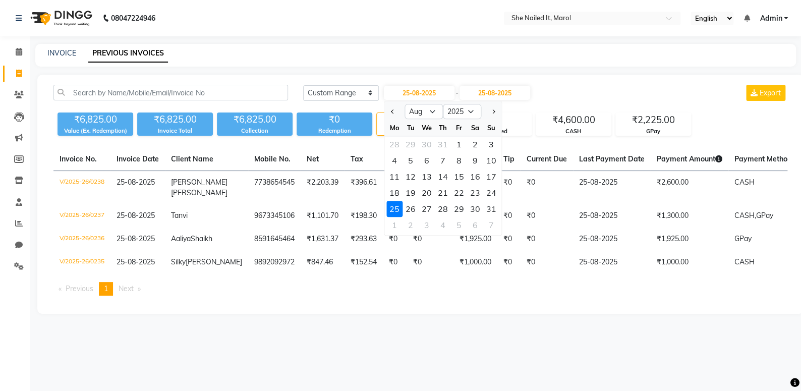
click at [400, 210] on div "25" at bounding box center [394, 209] width 16 height 16
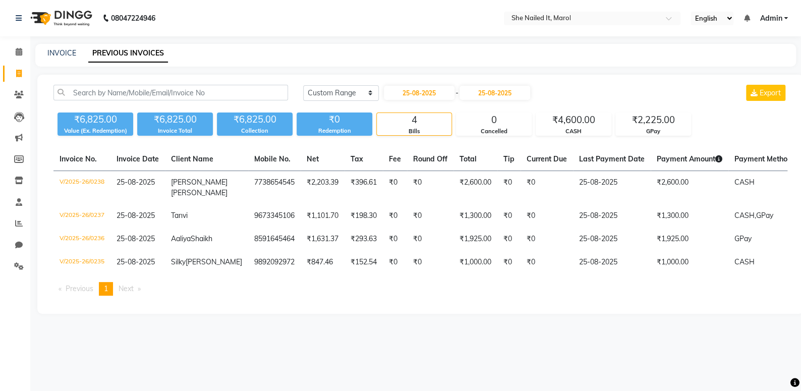
click at [405, 82] on div "[DATE] [DATE] Custom Range [DATE] - [DATE] Export ₹6,825.00 Value (Ex. Redempti…" at bounding box center [420, 194] width 766 height 239
click at [424, 97] on input "25-08-2025" at bounding box center [419, 93] width 71 height 14
select select "8"
select select "2025"
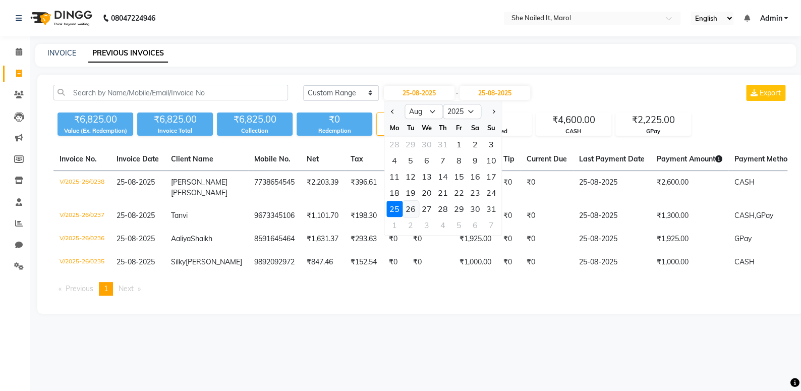
click at [416, 206] on div "26" at bounding box center [411, 209] width 16 height 16
type input "26-08-2025"
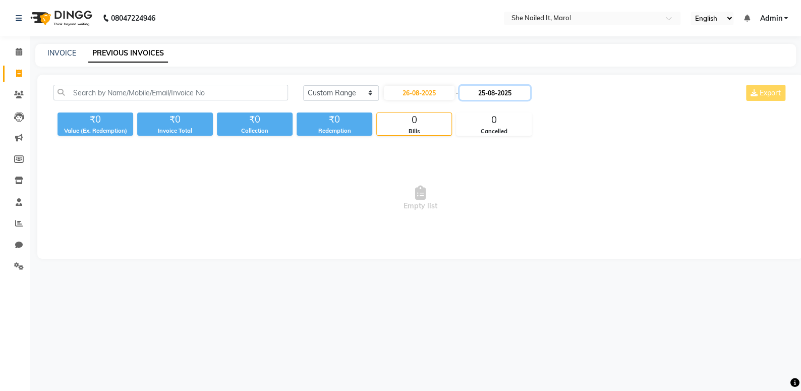
click at [490, 91] on input "25-08-2025" at bounding box center [495, 93] width 71 height 14
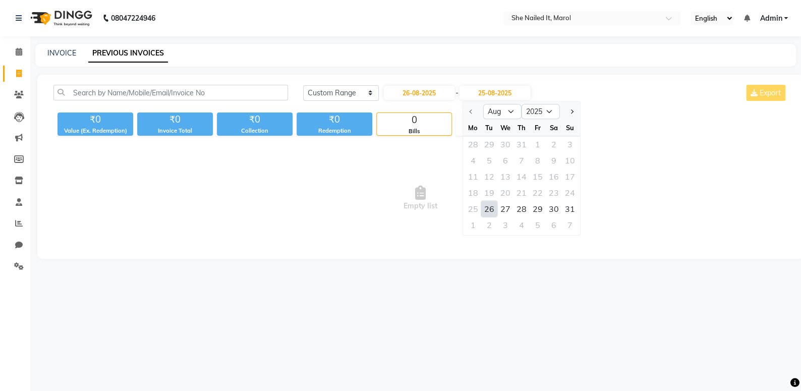
click at [489, 207] on div "26" at bounding box center [489, 209] width 16 height 16
type input "26-08-2025"
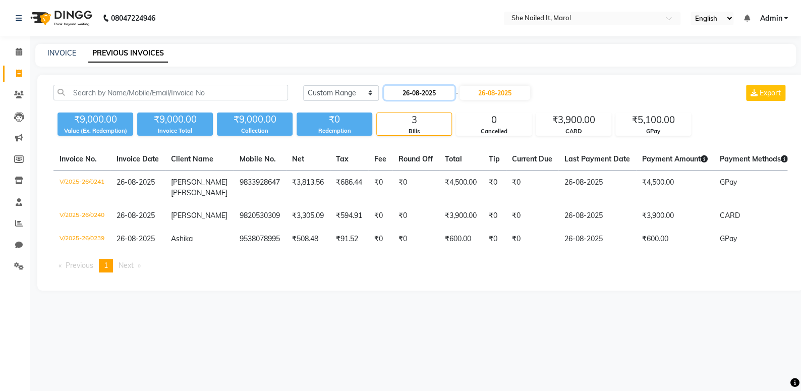
drag, startPoint x: 430, startPoint y: 94, endPoint x: 441, endPoint y: 99, distance: 12.7
click at [432, 92] on input "26-08-2025" at bounding box center [419, 93] width 71 height 14
select select "8"
select select "2025"
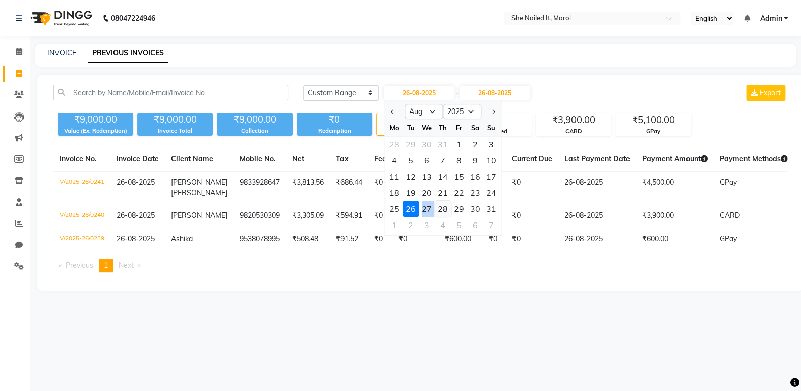
drag, startPoint x: 423, startPoint y: 208, endPoint x: 442, endPoint y: 206, distance: 19.3
click at [442, 206] on div "25 26 27 28 29 30 31" at bounding box center [442, 209] width 117 height 16
click at [442, 206] on div "28" at bounding box center [443, 209] width 16 height 16
type input "[DATE]"
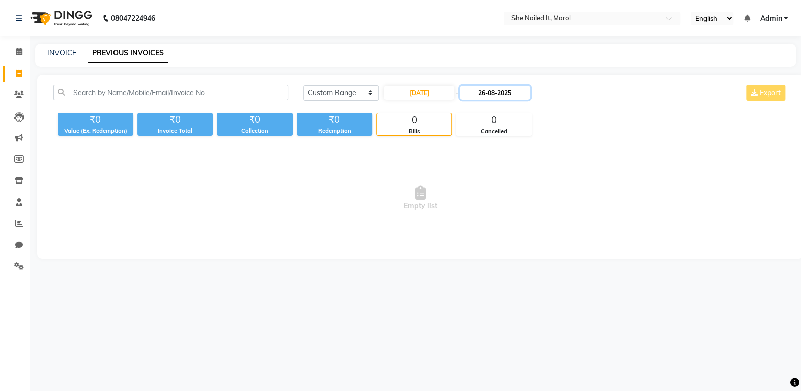
click at [476, 97] on input "26-08-2025" at bounding box center [495, 93] width 71 height 14
click at [522, 211] on div "28" at bounding box center [522, 209] width 16 height 16
type input "[DATE]"
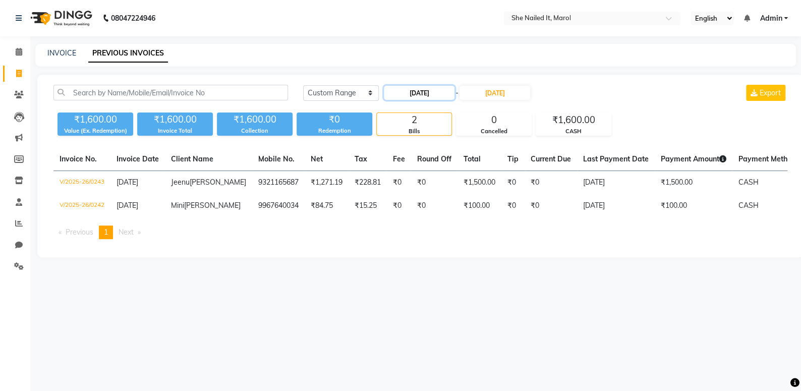
click at [415, 98] on input "[DATE]" at bounding box center [419, 93] width 71 height 14
select select "8"
select select "2025"
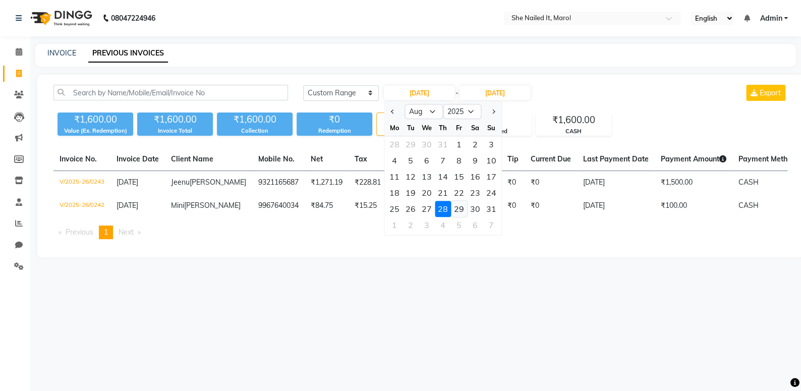
click at [462, 209] on div "29" at bounding box center [459, 209] width 16 height 16
type input "[DATE]"
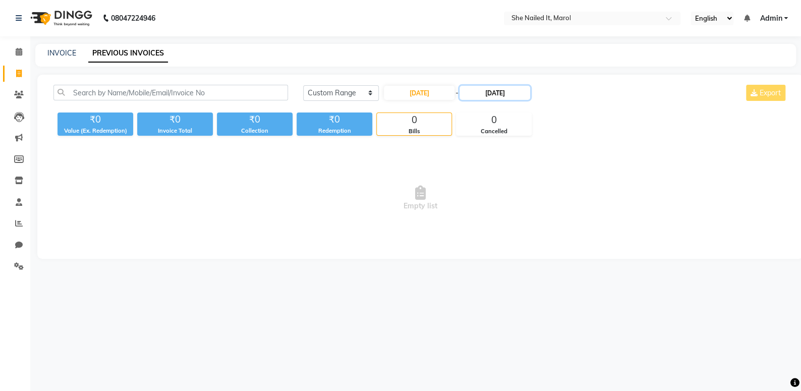
click at [490, 92] on input "[DATE]" at bounding box center [495, 93] width 71 height 14
click at [537, 205] on div "29" at bounding box center [538, 209] width 16 height 16
type input "[DATE]"
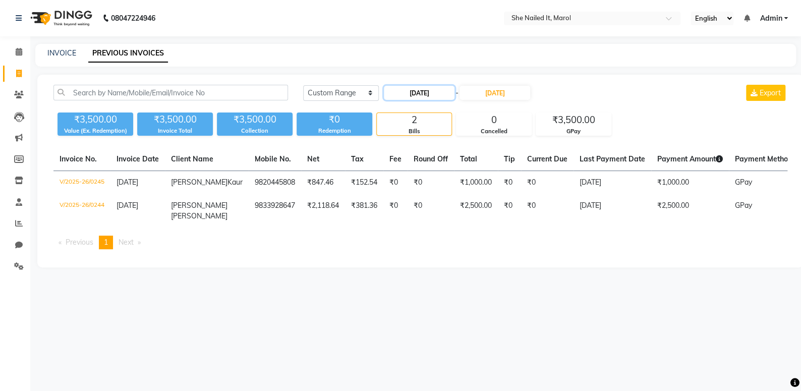
click at [439, 96] on input "[DATE]" at bounding box center [419, 93] width 71 height 14
select select "8"
select select "2025"
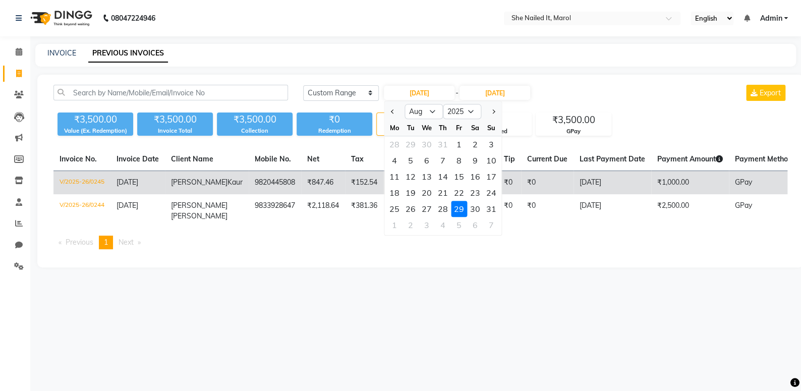
drag, startPoint x: 477, startPoint y: 209, endPoint x: 489, endPoint y: 191, distance: 21.6
click at [478, 209] on div "30" at bounding box center [475, 209] width 16 height 16
type input "30-08-2025"
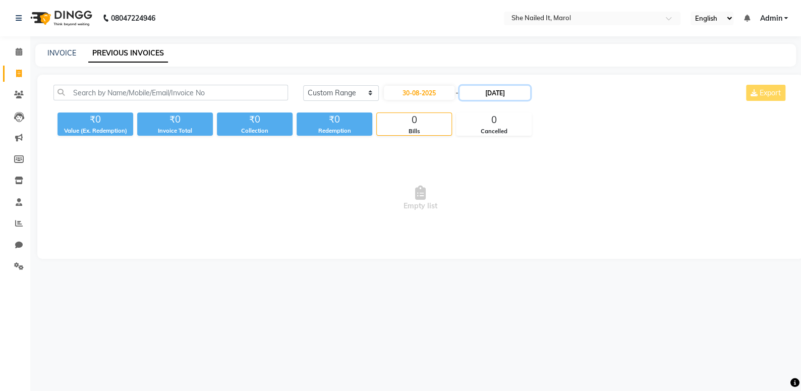
click at [515, 93] on input "[DATE]" at bounding box center [495, 93] width 71 height 14
click at [558, 210] on div "30" at bounding box center [554, 209] width 16 height 16
type input "30-08-2025"
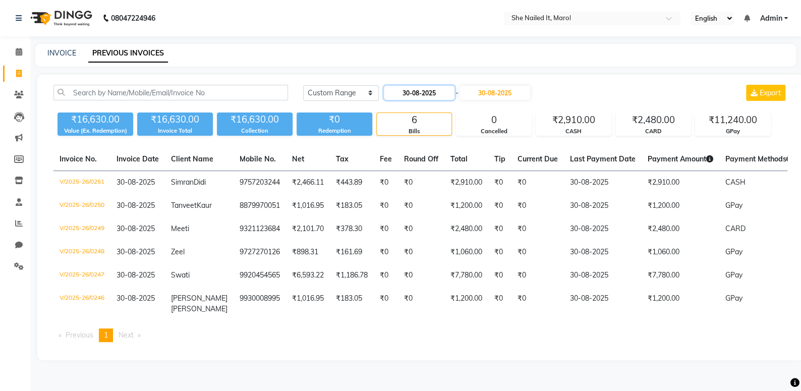
click at [442, 96] on input "30-08-2025" at bounding box center [419, 93] width 71 height 14
select select "8"
select select "2025"
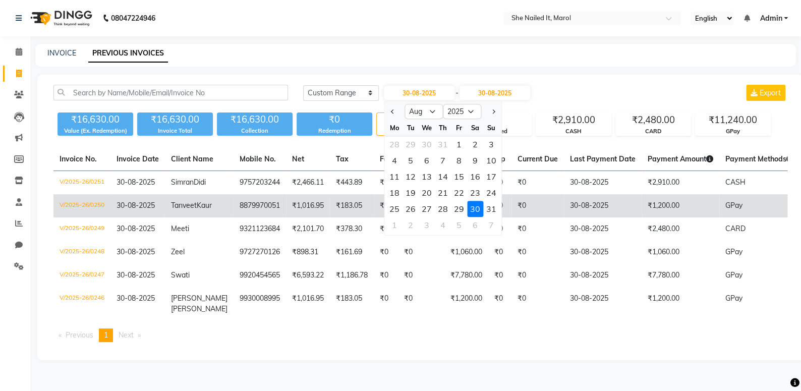
click at [492, 203] on div "31" at bounding box center [491, 209] width 16 height 16
type input "31-08-2025"
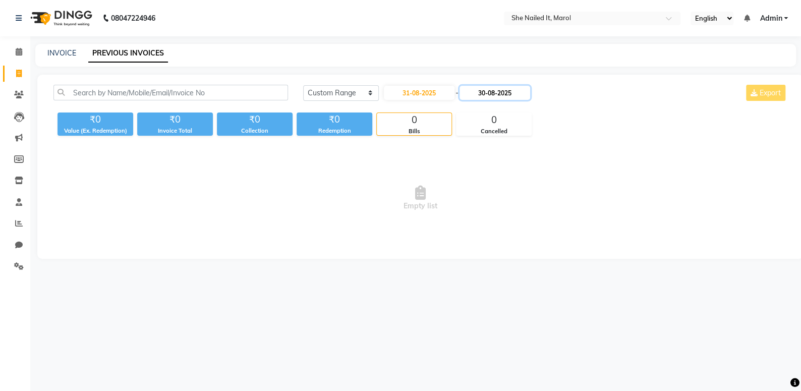
click at [494, 94] on input "30-08-2025" at bounding box center [495, 93] width 71 height 14
click at [573, 208] on div "31" at bounding box center [570, 209] width 16 height 16
type input "31-08-2025"
drag, startPoint x: 434, startPoint y: 102, endPoint x: 436, endPoint y: 96, distance: 6.2
click at [434, 101] on div "[DATE] [DATE] Custom Range [DATE] - [DATE] Export" at bounding box center [546, 97] width 500 height 24
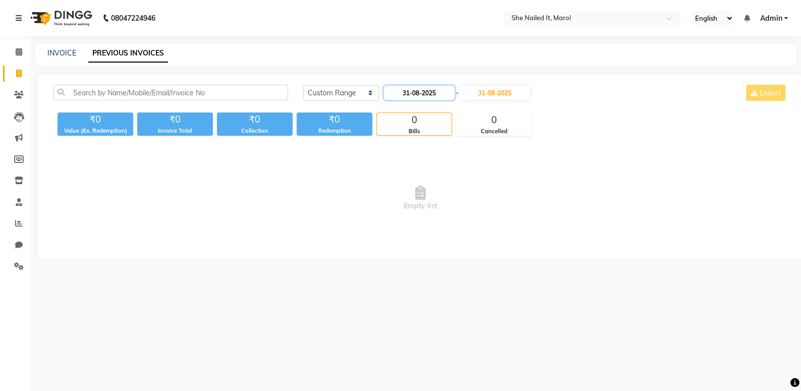
click at [436, 96] on input "31-08-2025" at bounding box center [419, 93] width 71 height 14
select select "8"
select select "2025"
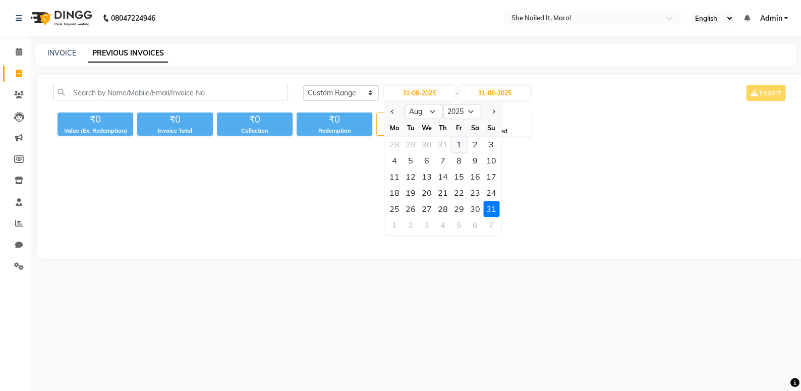
click at [462, 146] on div "1" at bounding box center [459, 144] width 16 height 16
type input "[DATE]"
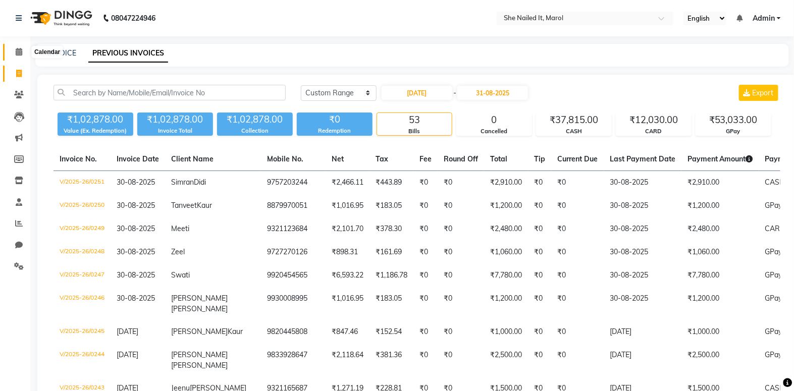
click at [13, 47] on span at bounding box center [19, 52] width 18 height 12
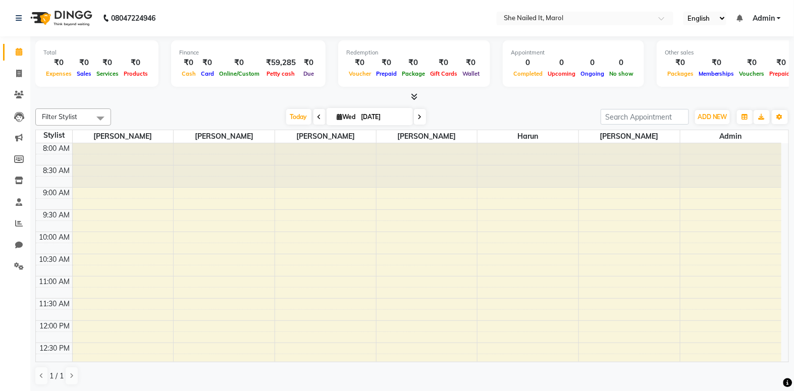
click at [414, 96] on icon at bounding box center [414, 97] width 7 height 8
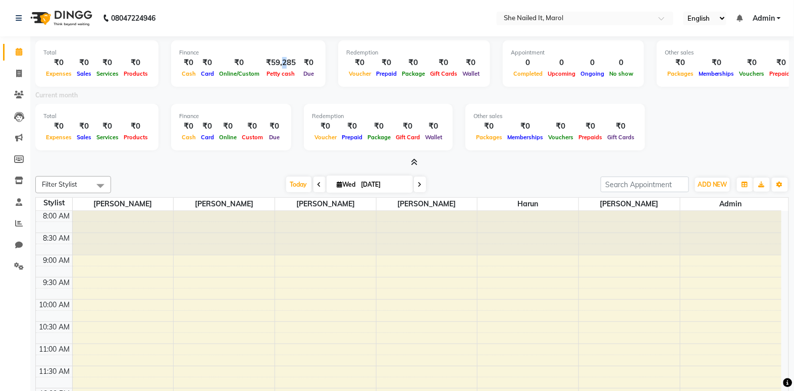
drag, startPoint x: 271, startPoint y: 73, endPoint x: 279, endPoint y: 65, distance: 11.1
click at [279, 65] on div "₹59,285" at bounding box center [281, 63] width 38 height 12
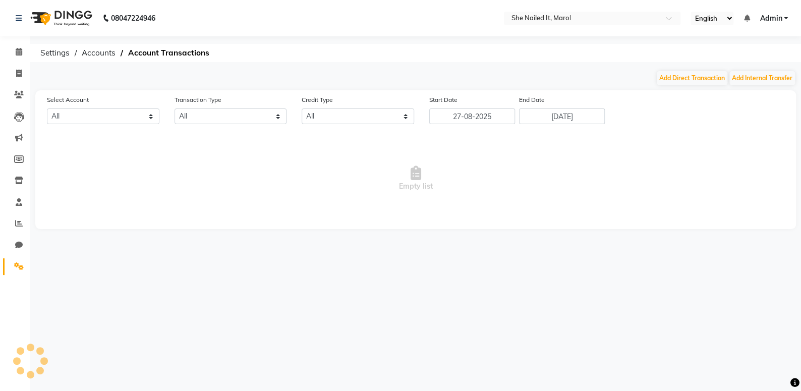
select select "7206"
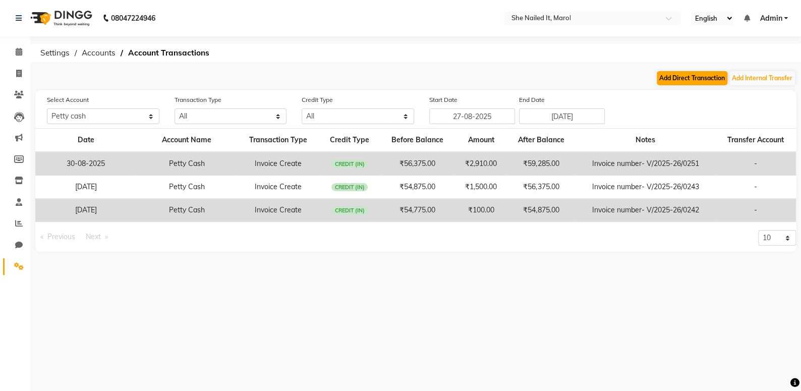
click at [671, 85] on div "Add Direct Transaction Add Internal Transfer" at bounding box center [415, 78] width 761 height 16
click at [674, 78] on button "Add Direct Transaction" at bounding box center [692, 78] width 71 height 14
select select "direct"
select select "7206"
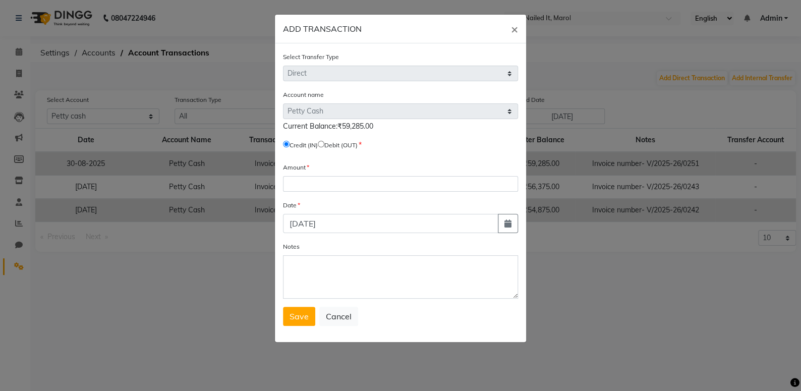
click at [324, 146] on input "radio" at bounding box center [321, 144] width 7 height 7
radio input "true"
click at [316, 184] on input "number" at bounding box center [400, 184] width 235 height 16
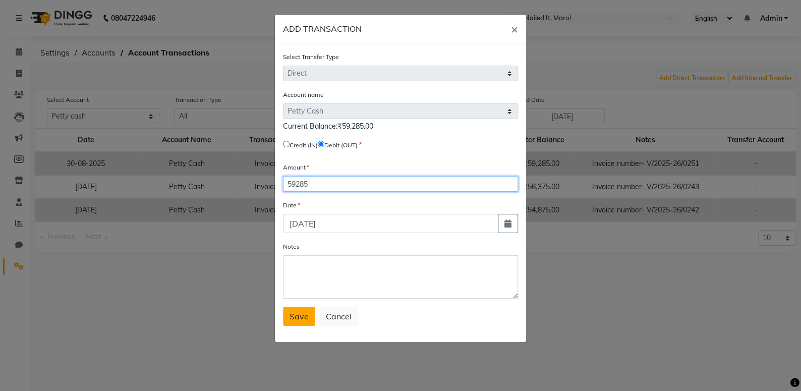
type input "59285"
click at [302, 310] on button "Save" at bounding box center [299, 316] width 32 height 19
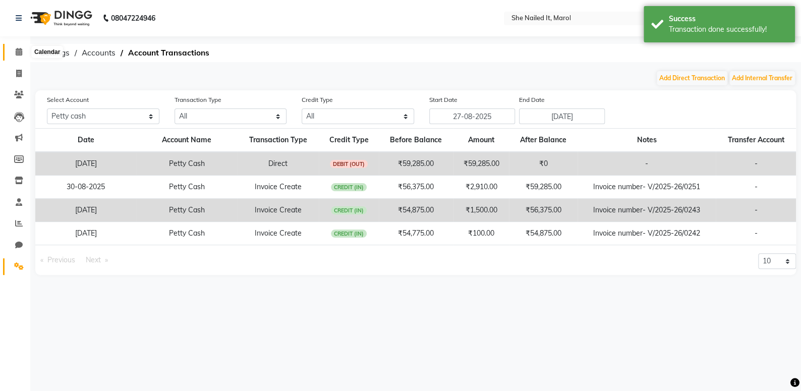
click at [26, 51] on span at bounding box center [19, 52] width 18 height 12
